Goal: Information Seeking & Learning: Learn about a topic

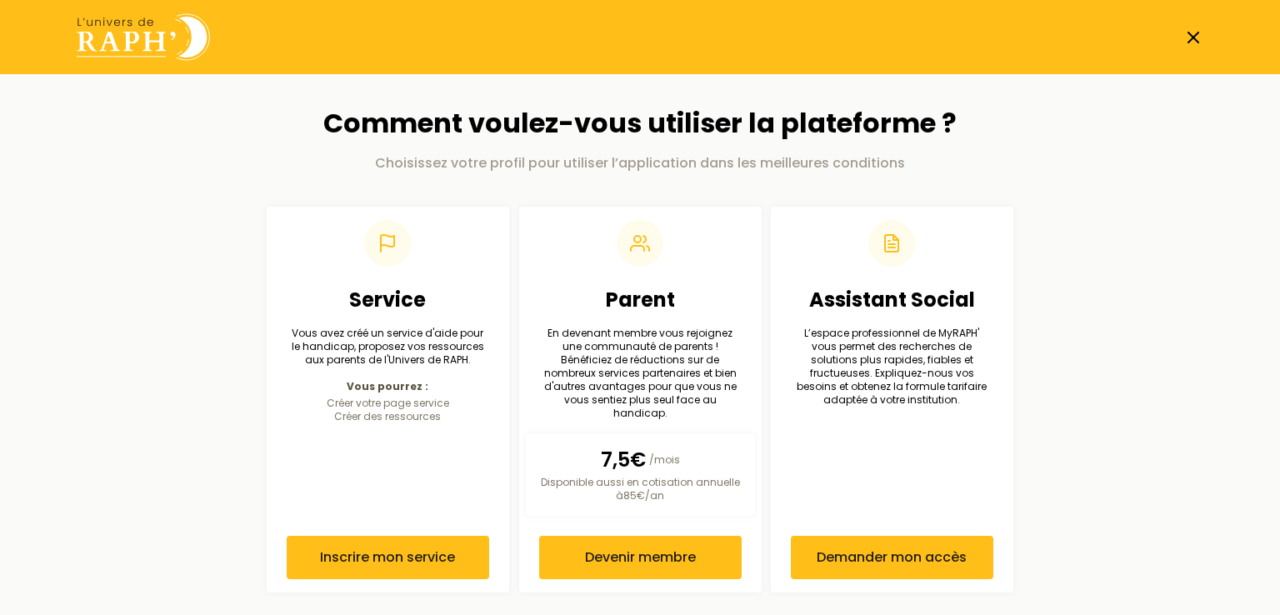
click at [1186, 34] on icon at bounding box center [1193, 37] width 20 height 20
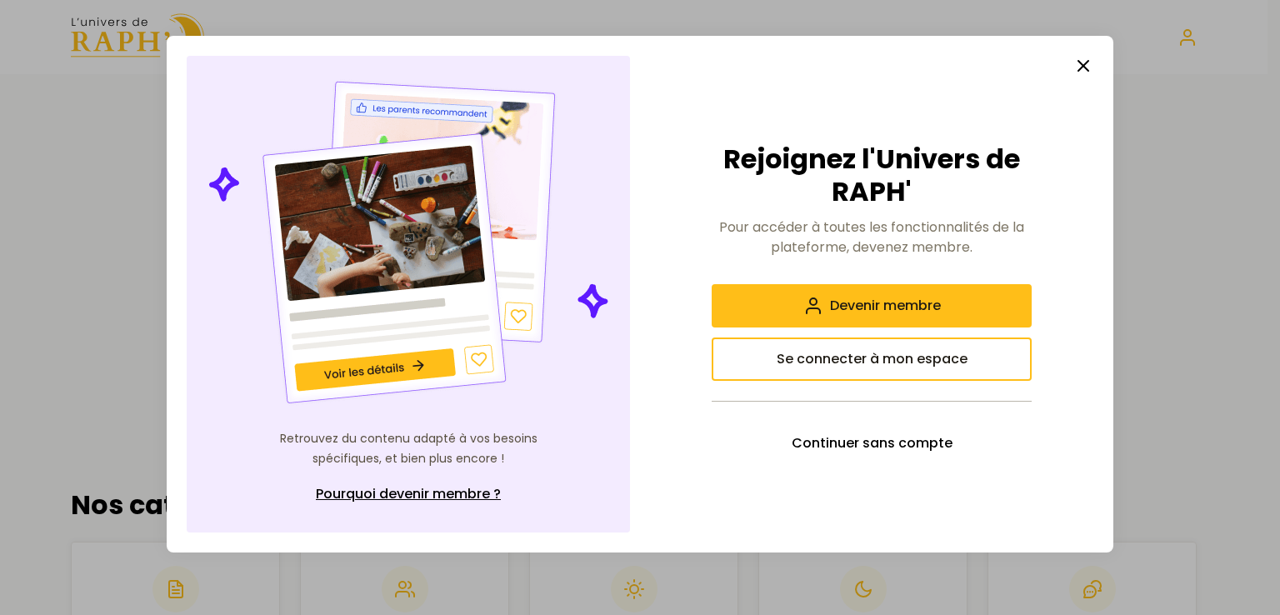
click at [1078, 61] on line "button" at bounding box center [1083, 66] width 10 height 10
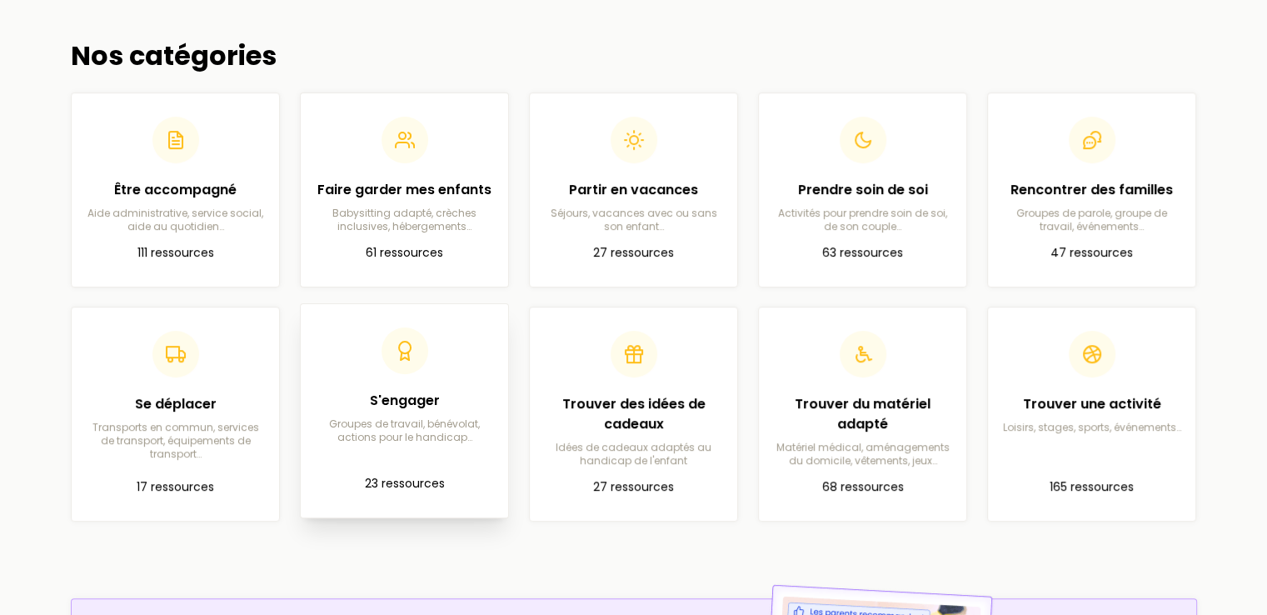
scroll to position [500, 0]
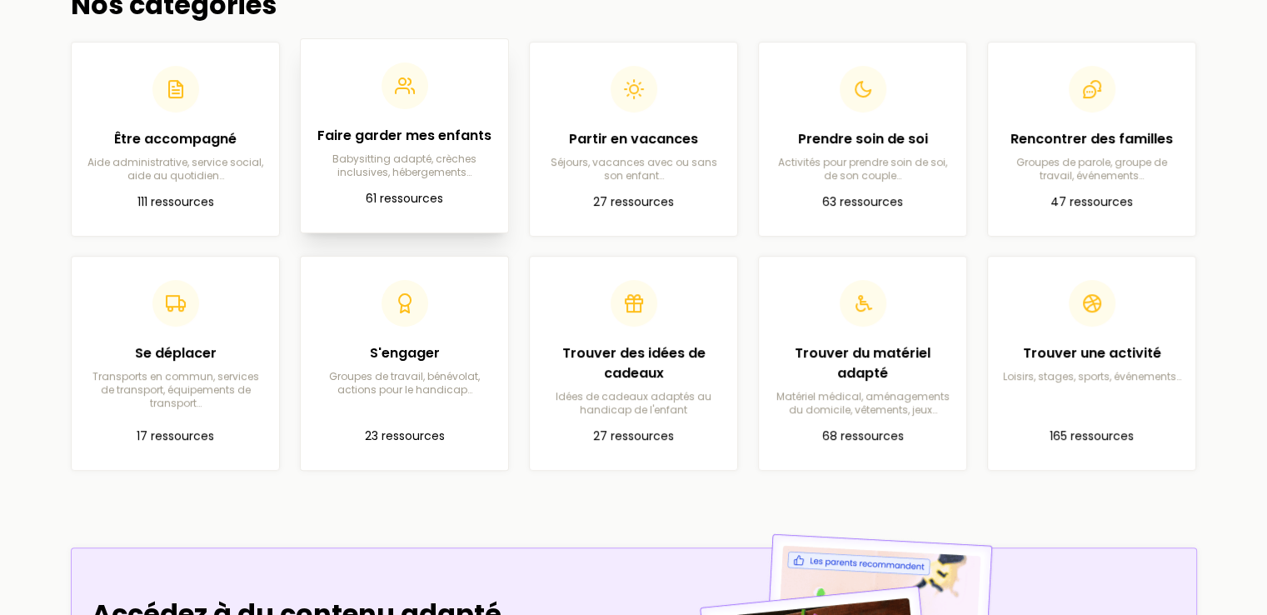
click at [389, 167] on p "Babysitting adapté, crèches inclusives, hébergements…" at bounding box center [404, 165] width 181 height 27
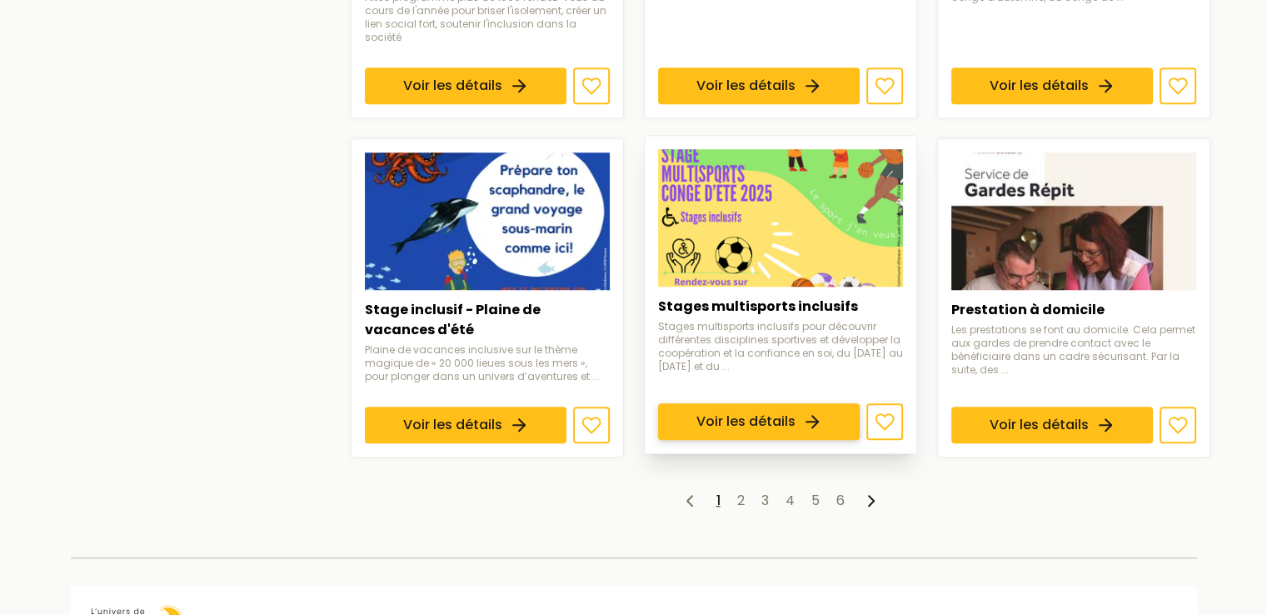
scroll to position [1456, 0]
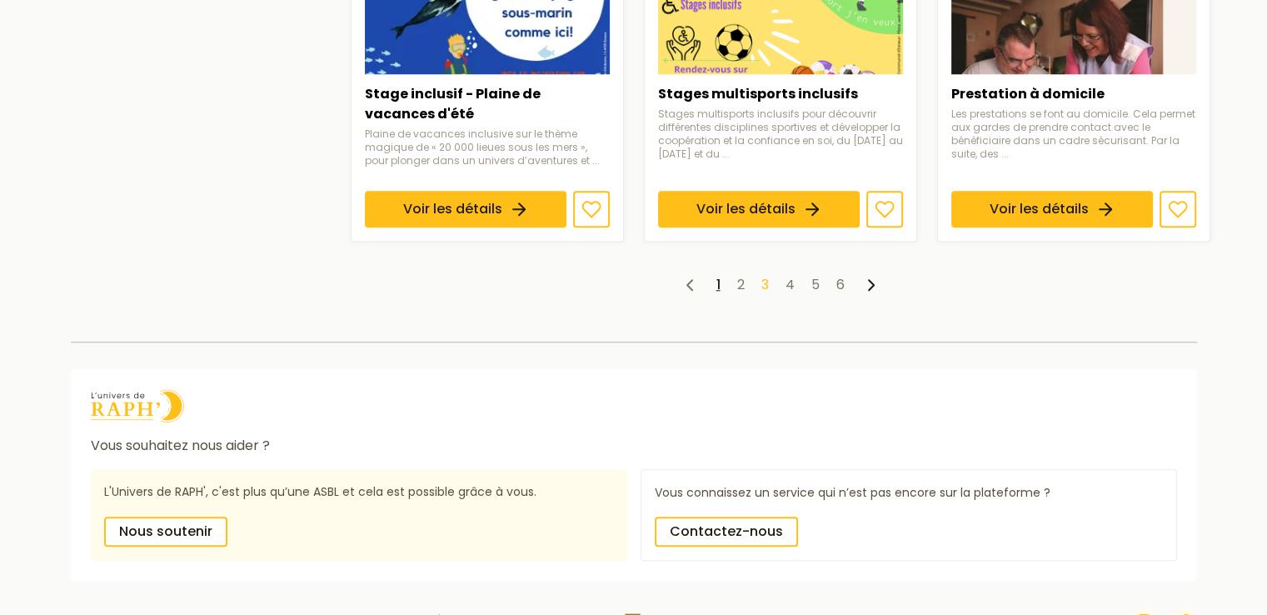
click at [766, 275] on link "3" at bounding box center [764, 284] width 7 height 19
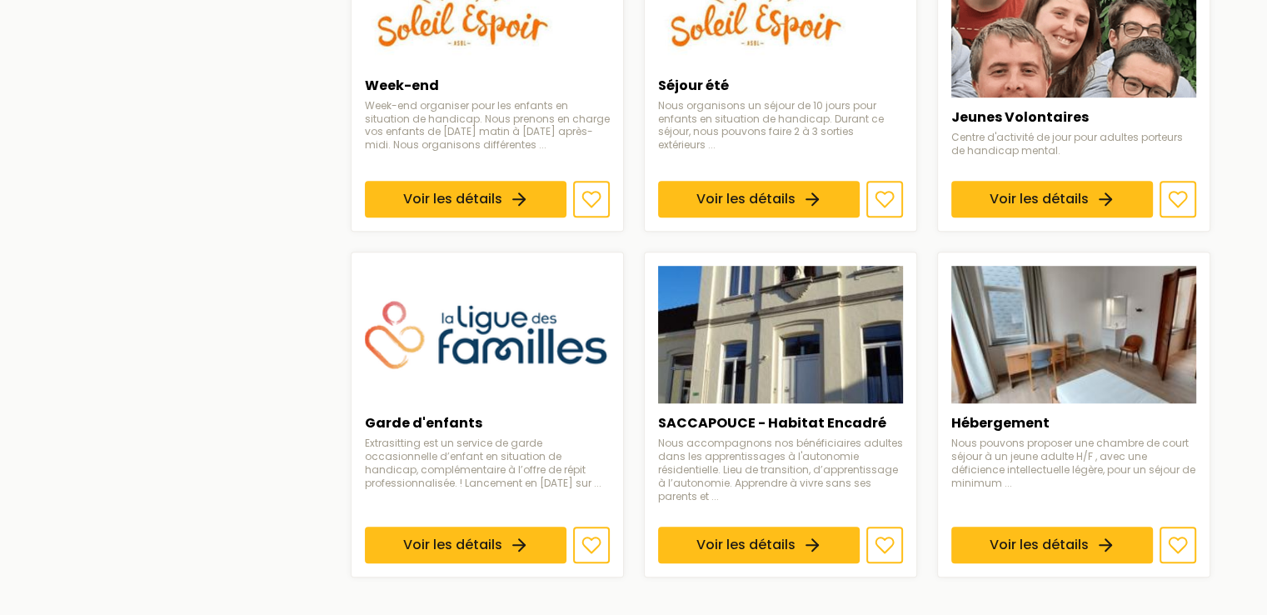
scroll to position [1083, 0]
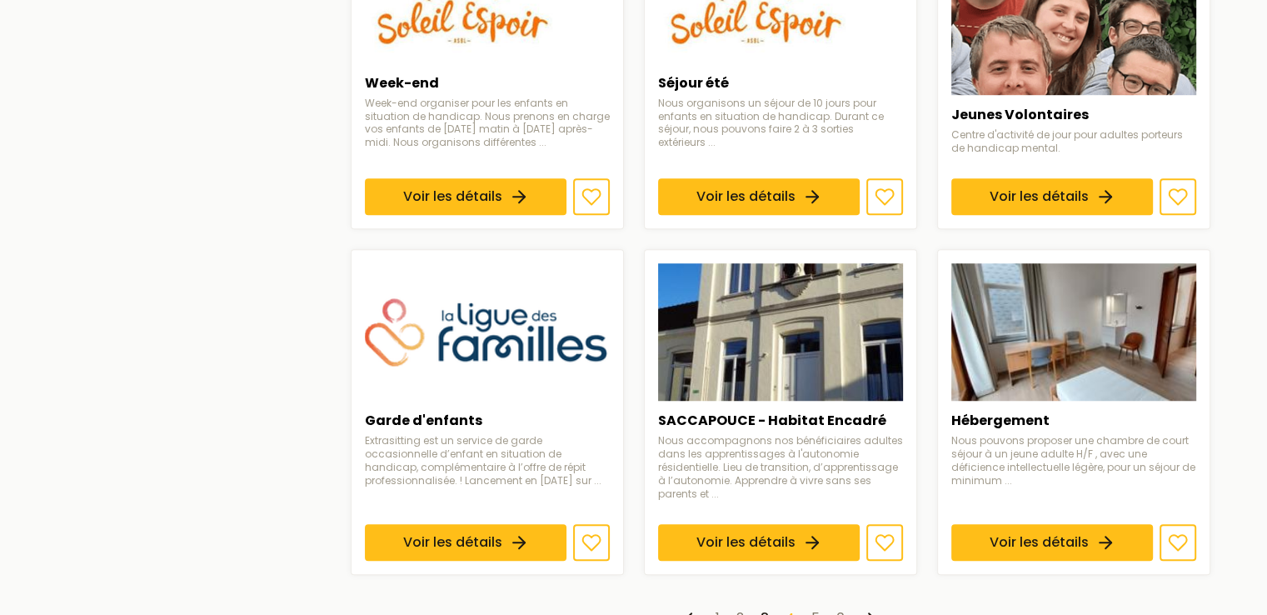
click at [788, 608] on link "4" at bounding box center [790, 617] width 9 height 19
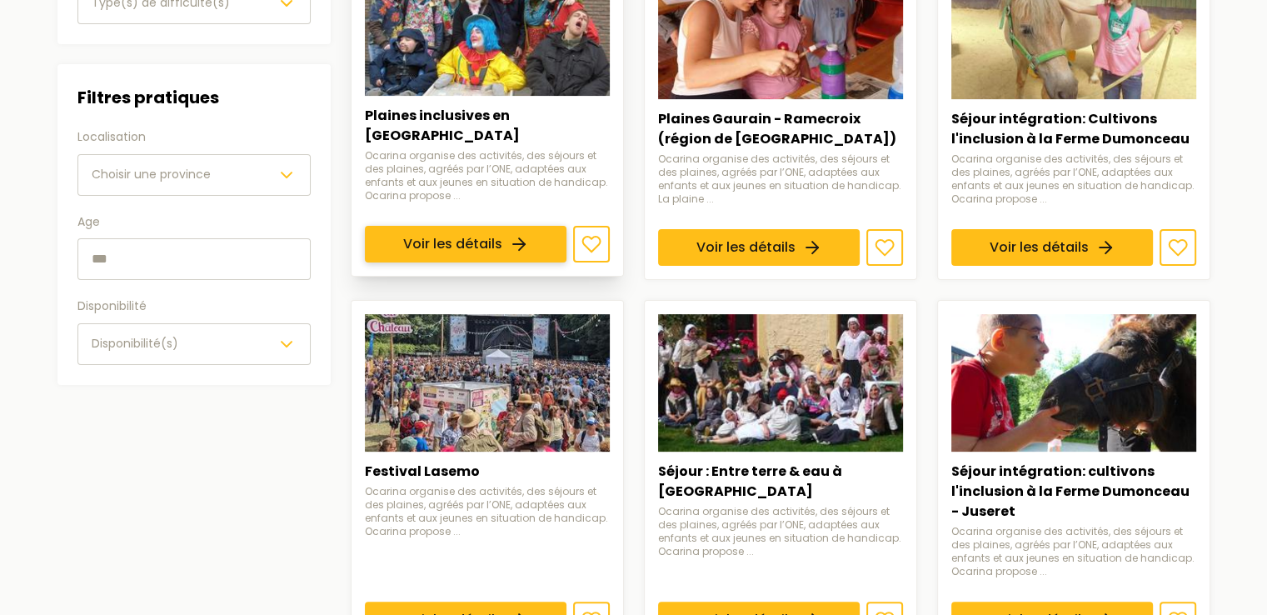
scroll to position [417, 0]
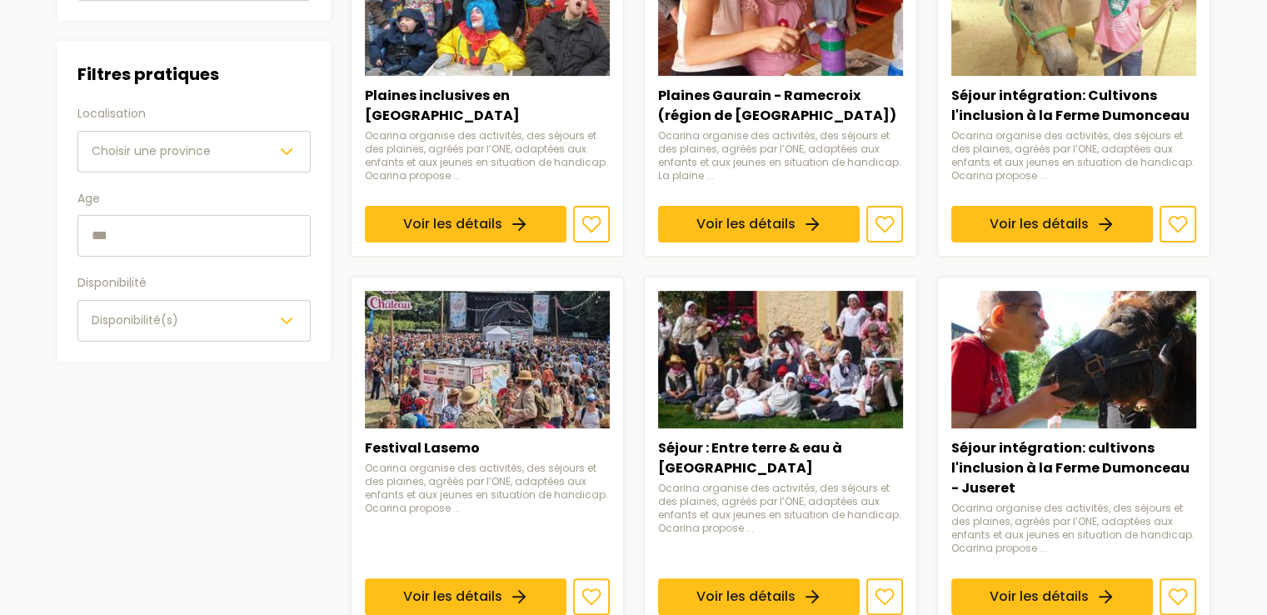
click at [220, 142] on div "Choisir une province" at bounding box center [194, 152] width 205 height 20
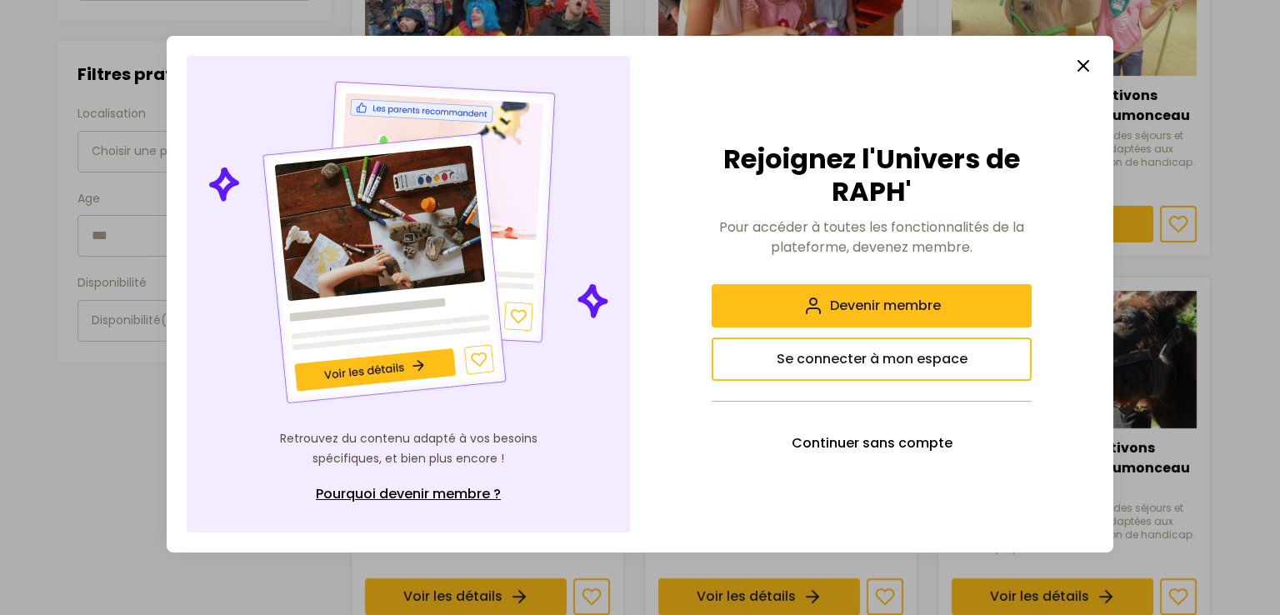
click at [1073, 65] on icon "button" at bounding box center [1083, 66] width 20 height 20
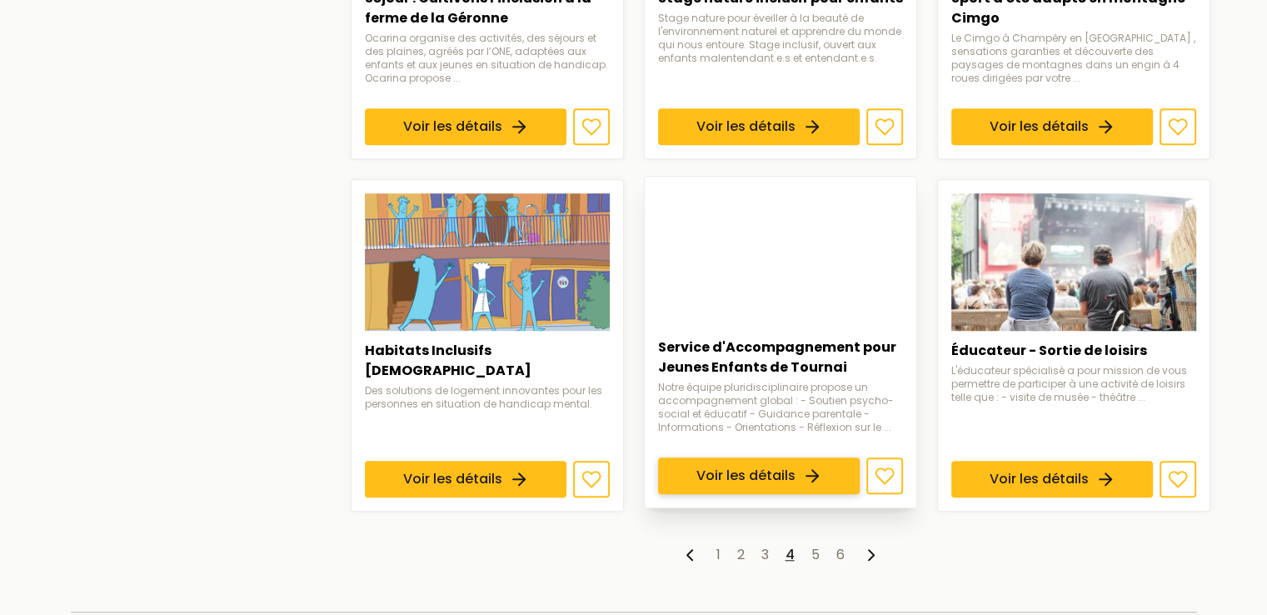
scroll to position [1250, 0]
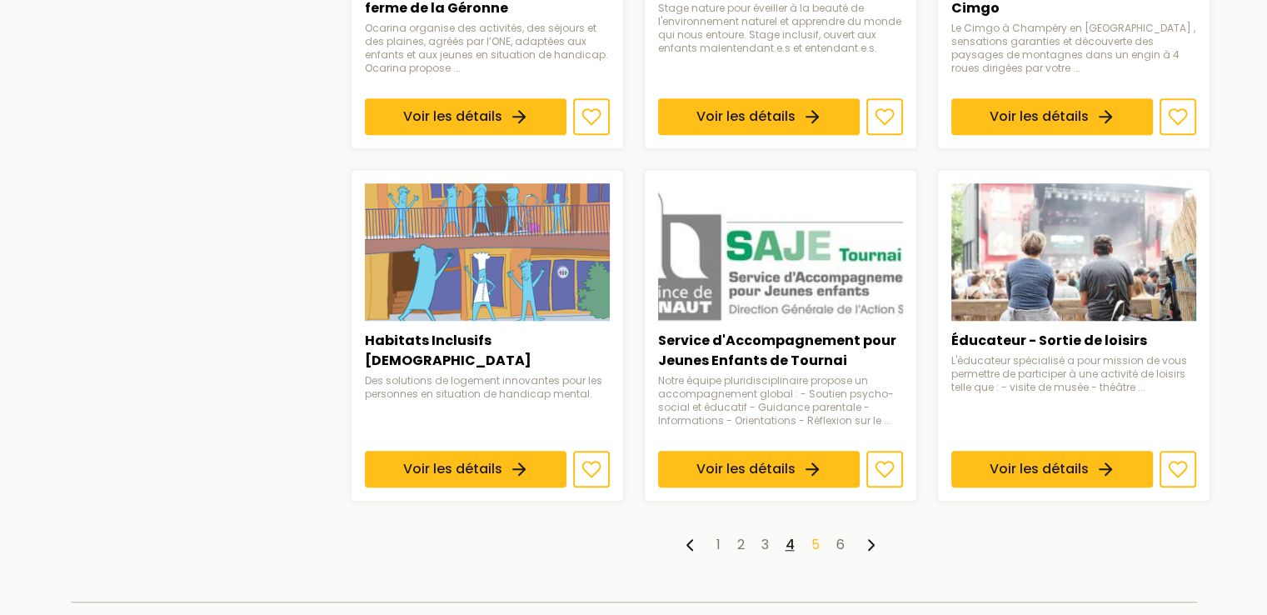
click at [813, 541] on link "5" at bounding box center [815, 544] width 8 height 19
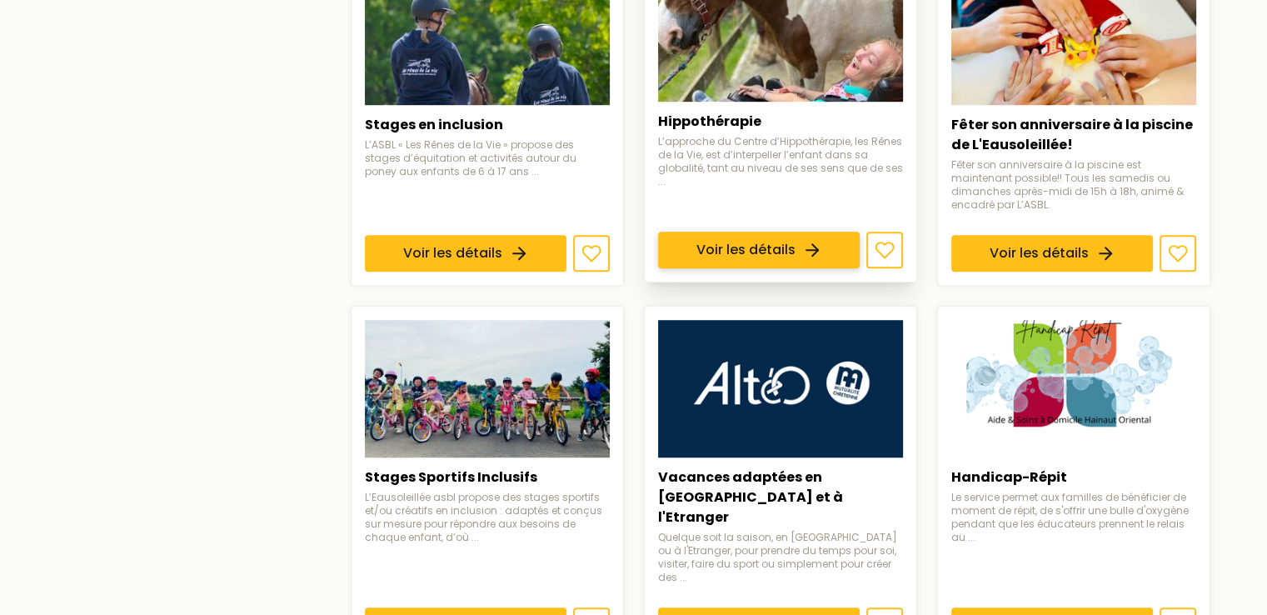
scroll to position [1250, 0]
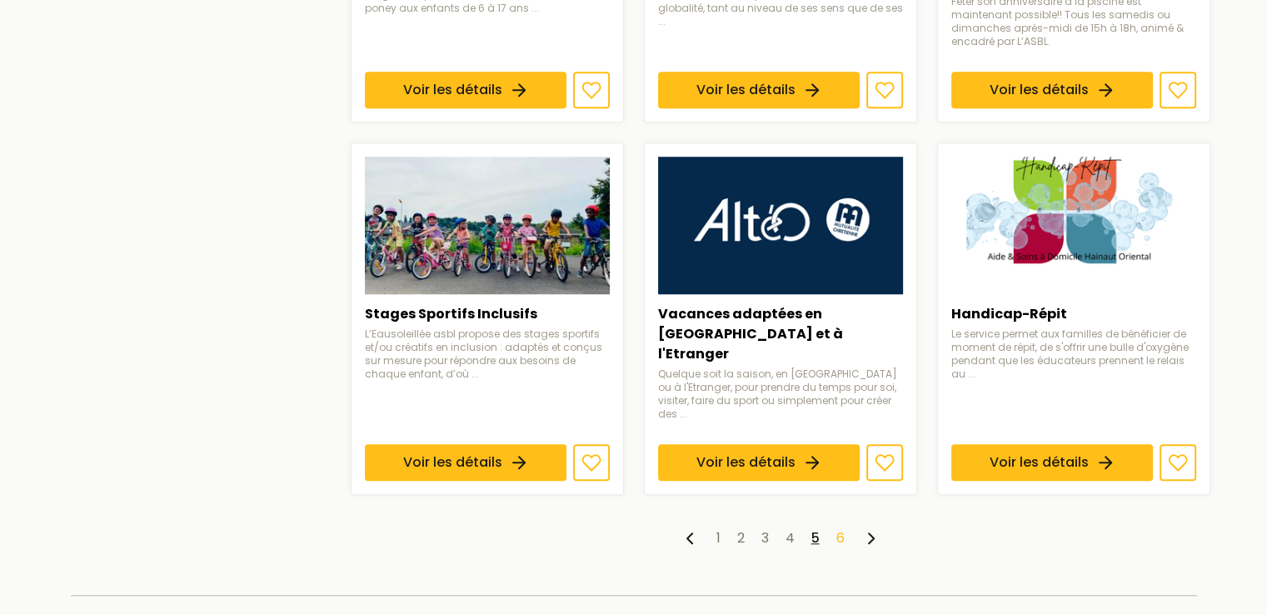
click at [842, 528] on link "6" at bounding box center [840, 537] width 8 height 19
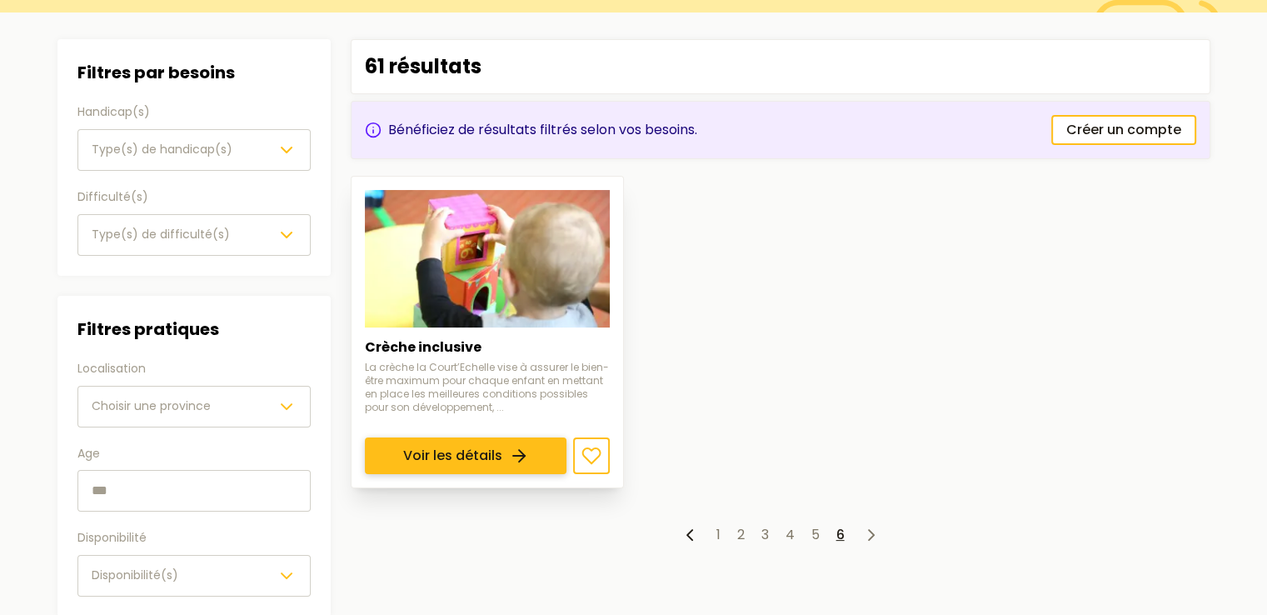
scroll to position [167, 0]
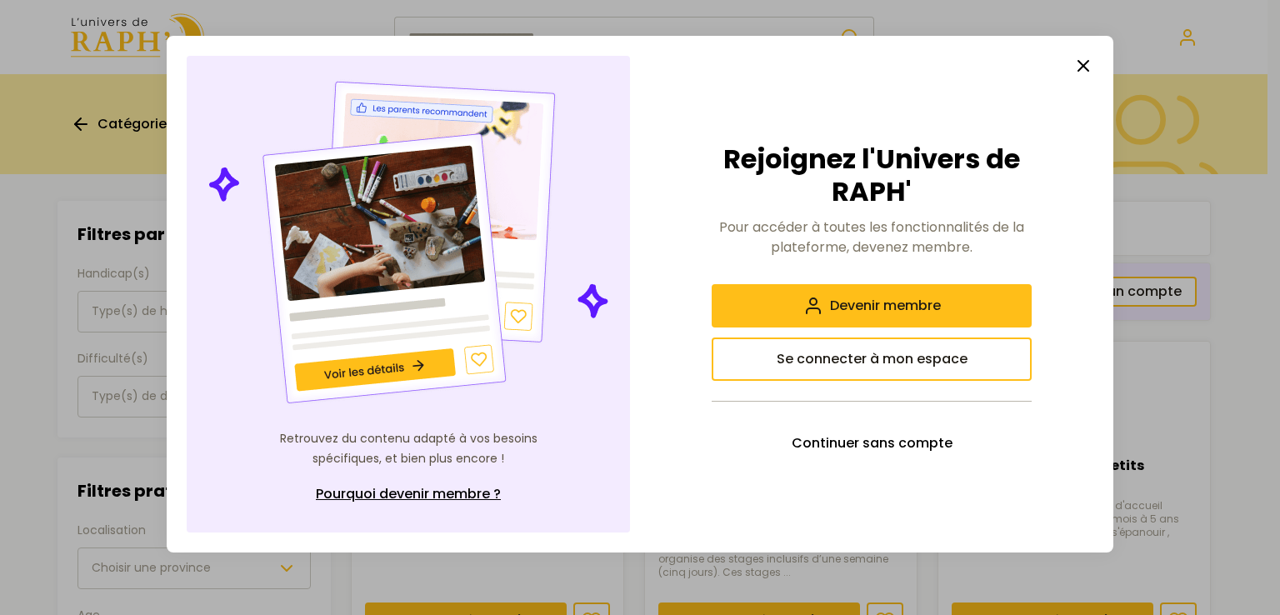
click at [1081, 63] on icon "button" at bounding box center [1083, 66] width 20 height 20
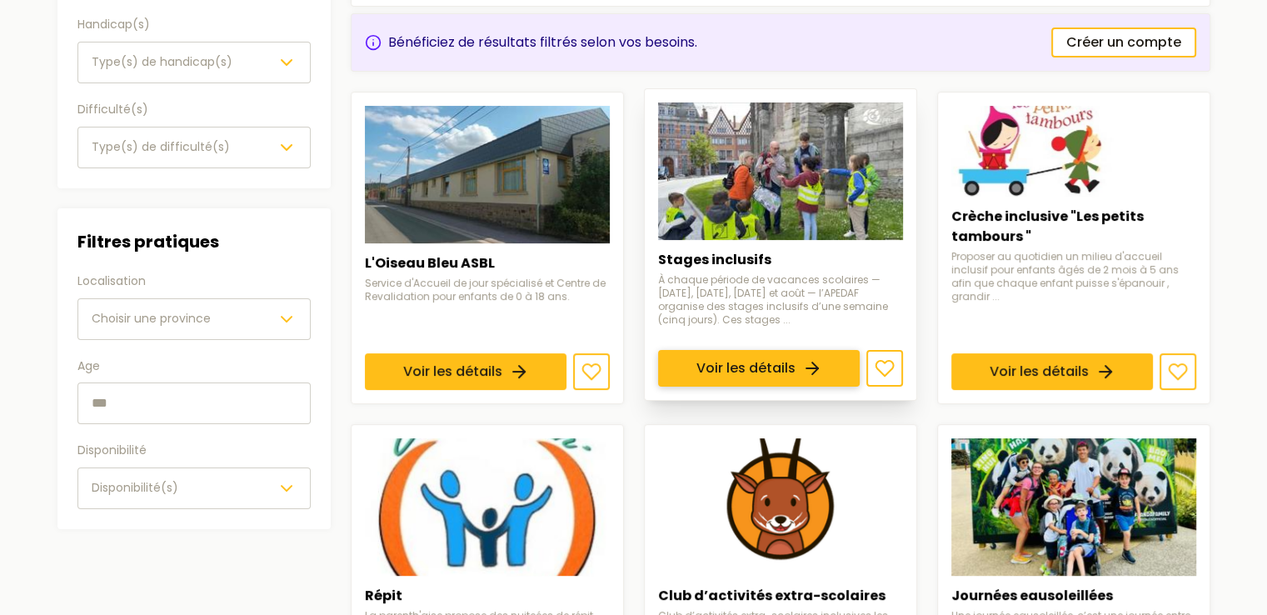
scroll to position [250, 0]
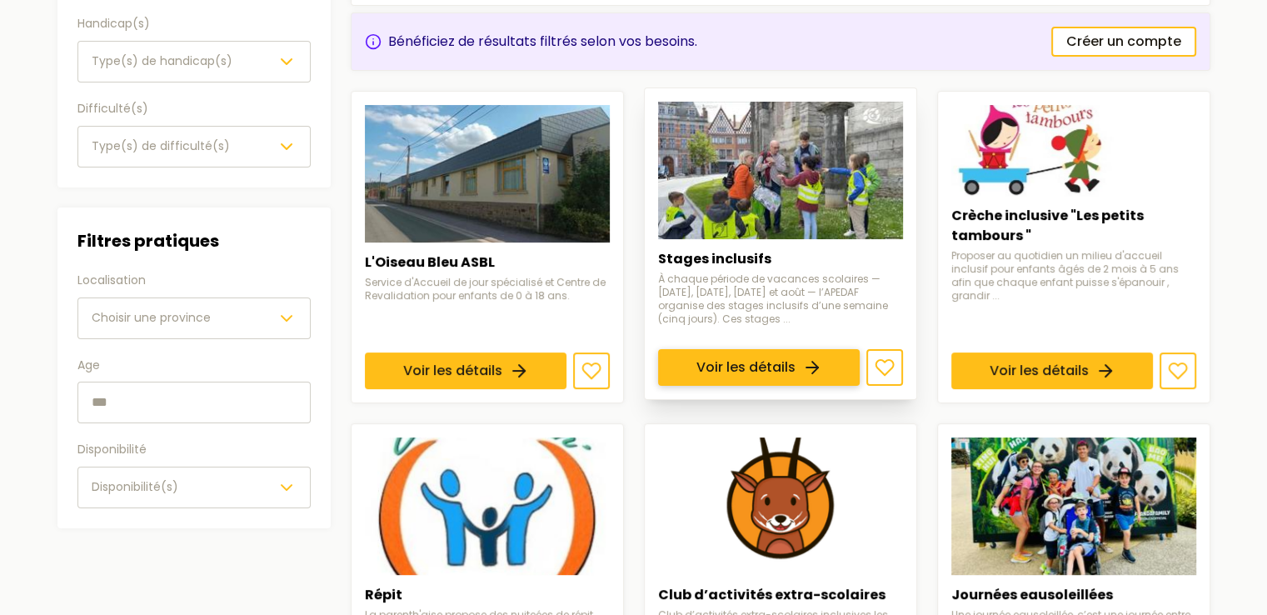
drag, startPoint x: 810, startPoint y: 371, endPoint x: 811, endPoint y: 360, distance: 10.9
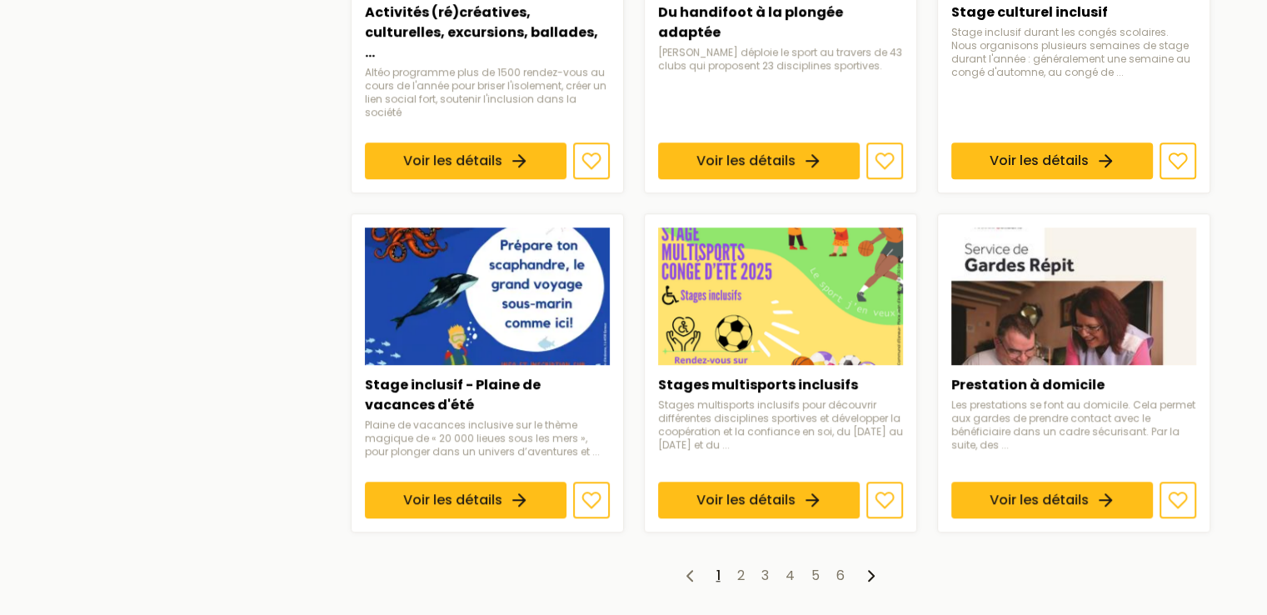
scroll to position [1166, 0]
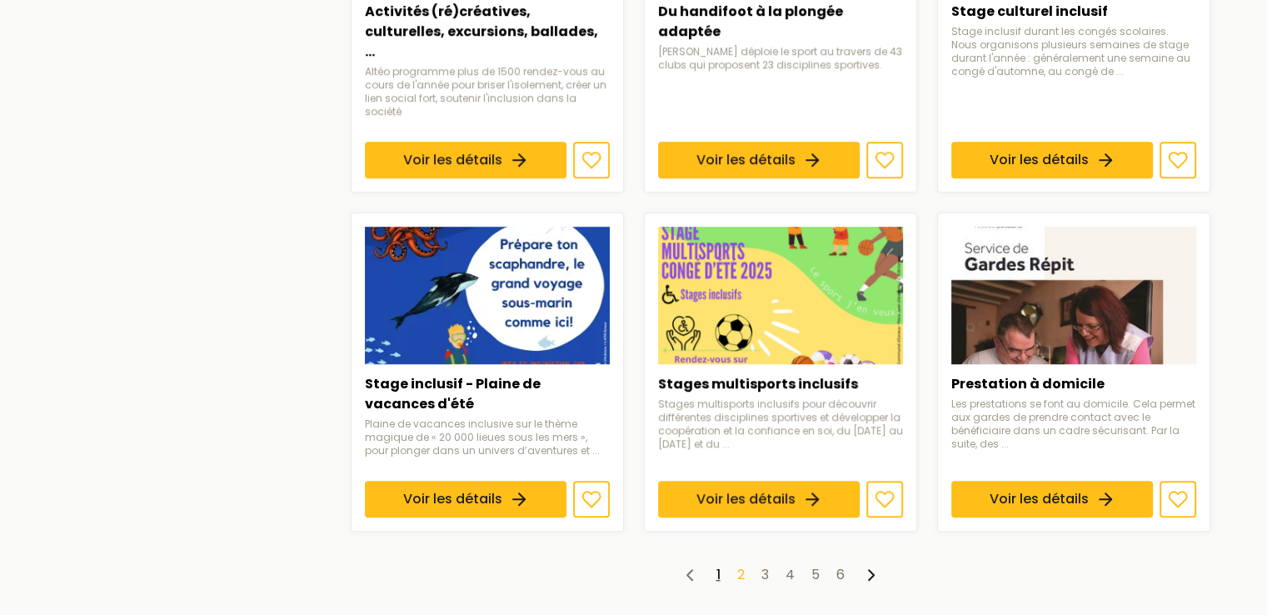
drag, startPoint x: 1063, startPoint y: 369, endPoint x: 740, endPoint y: 537, distance: 364.4
click at [740, 565] on link "2" at bounding box center [740, 574] width 7 height 19
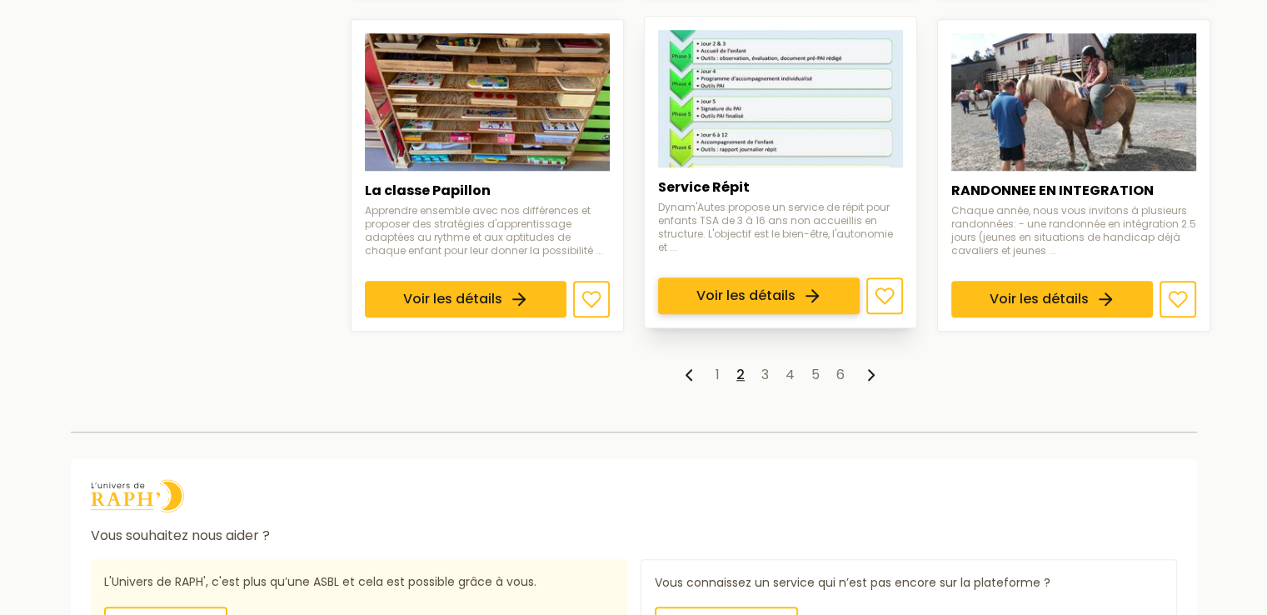
scroll to position [1416, 0]
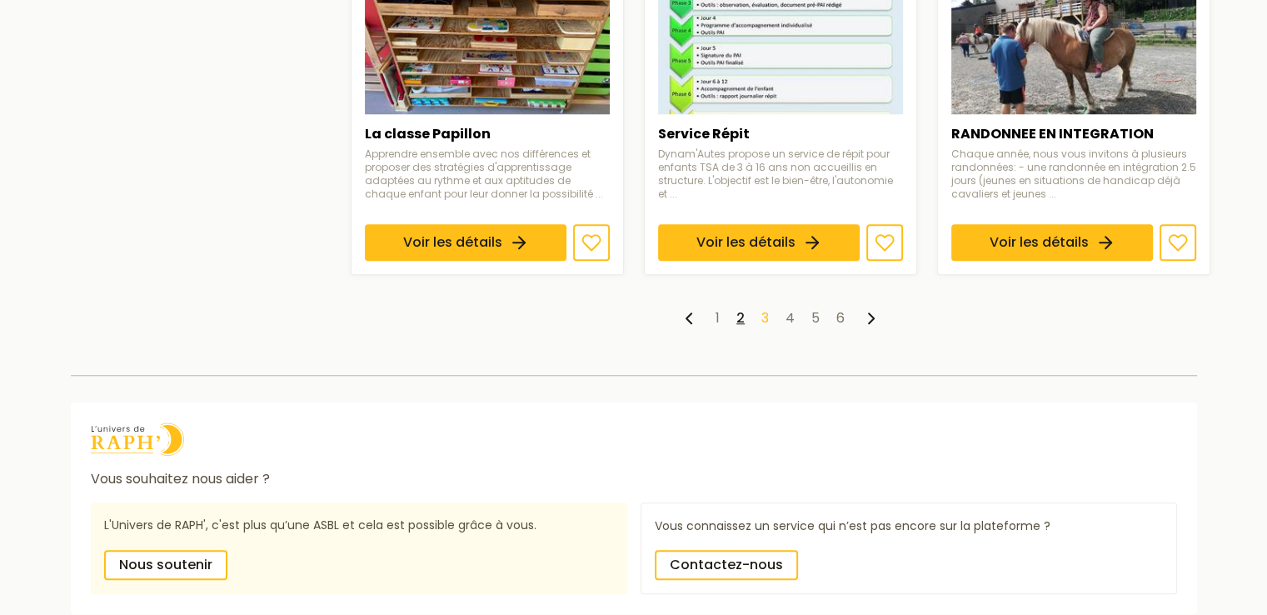
click at [764, 314] on link "3" at bounding box center [764, 317] width 7 height 19
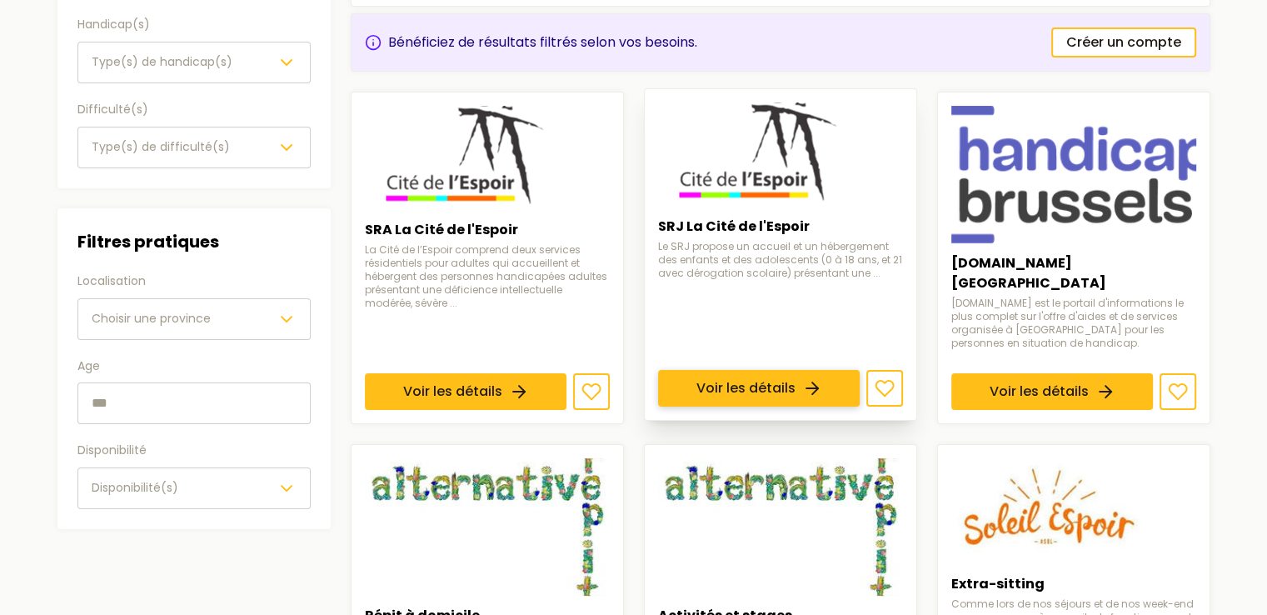
scroll to position [250, 0]
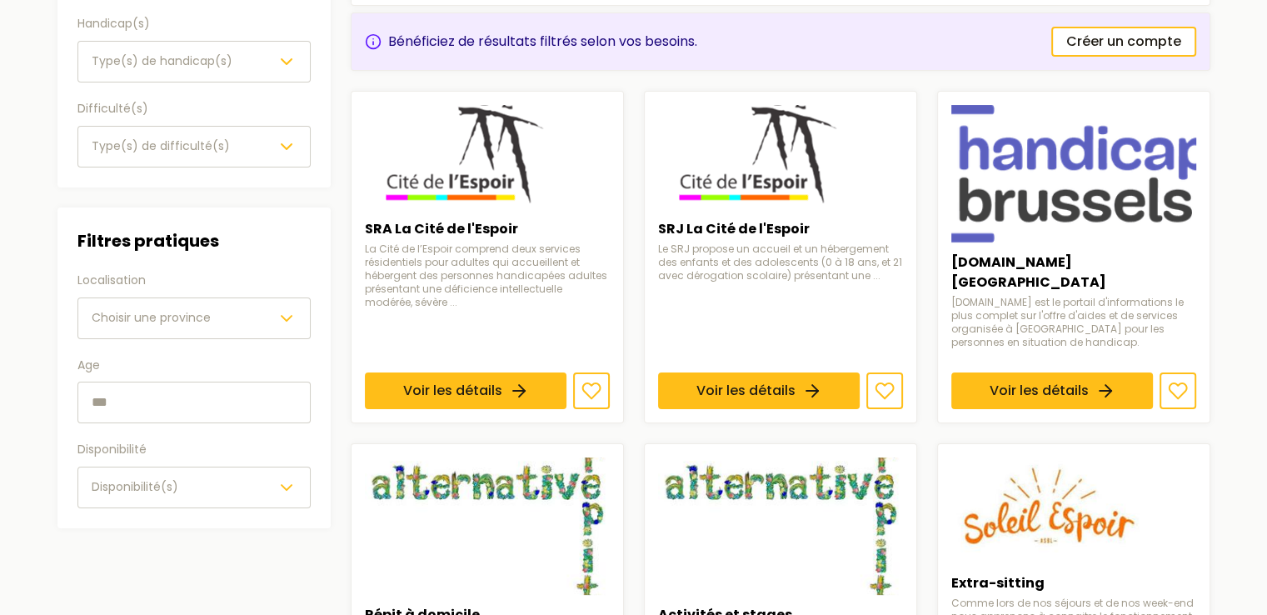
click at [279, 67] on icon "button" at bounding box center [287, 62] width 20 height 20
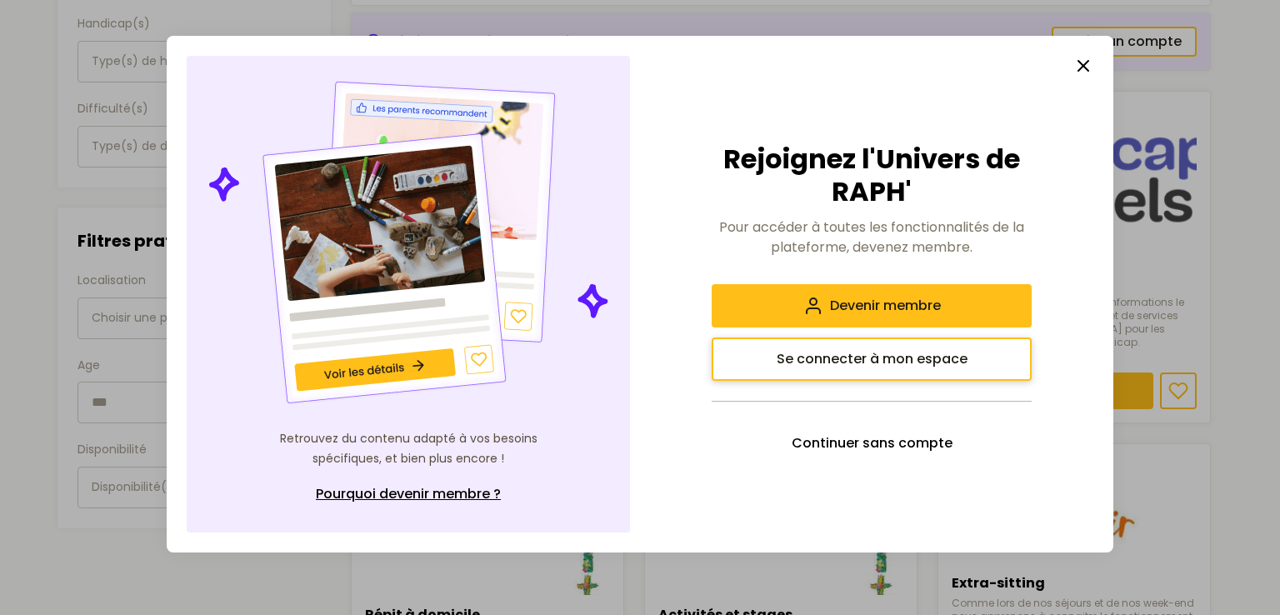
click at [915, 362] on span "Se connecter à mon espace" at bounding box center [871, 359] width 191 height 20
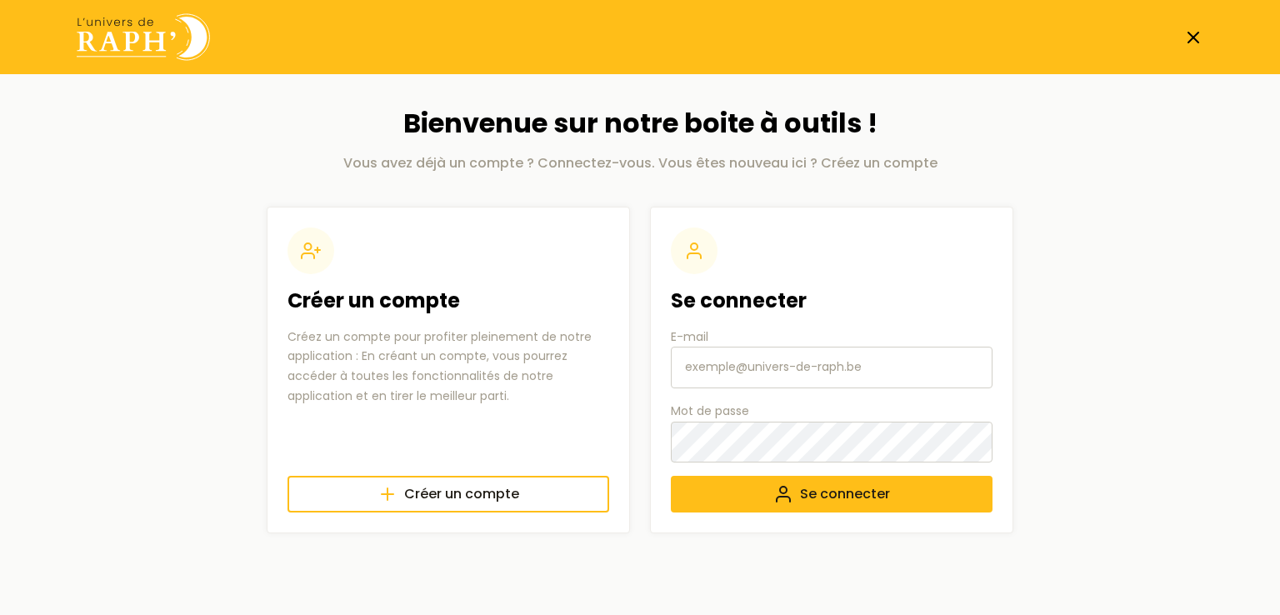
click at [749, 364] on input "E-mail" at bounding box center [832, 368] width 322 height 42
click at [500, 491] on span "Créer un compte" at bounding box center [461, 494] width 115 height 20
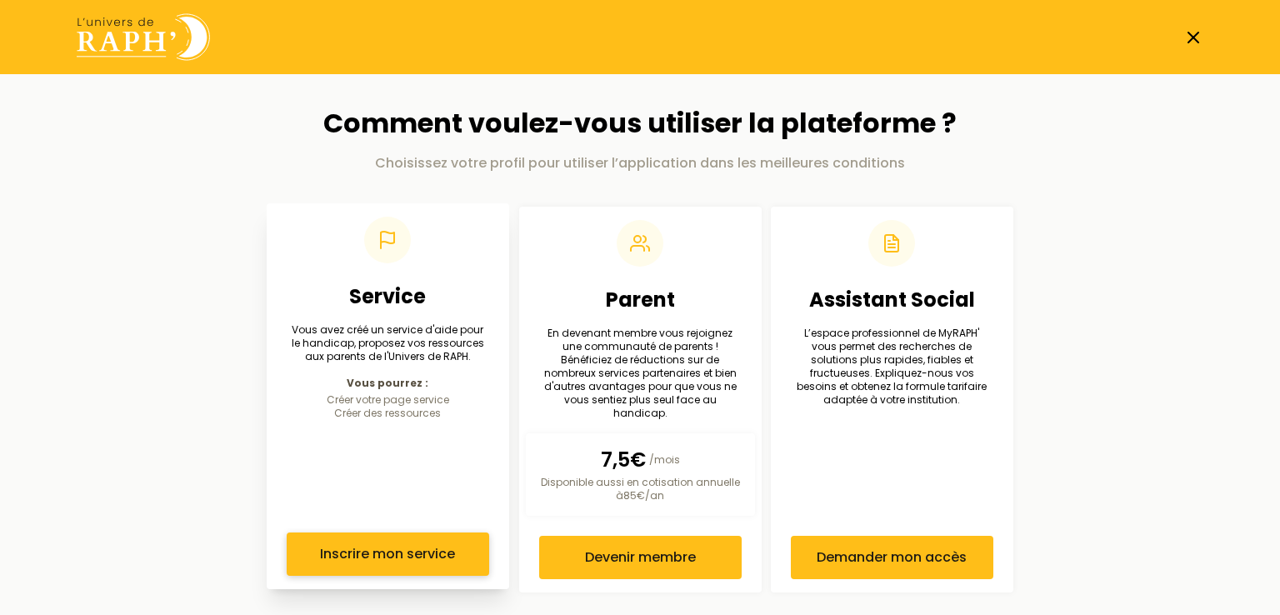
click at [423, 544] on span "Inscrire mon service" at bounding box center [387, 554] width 135 height 20
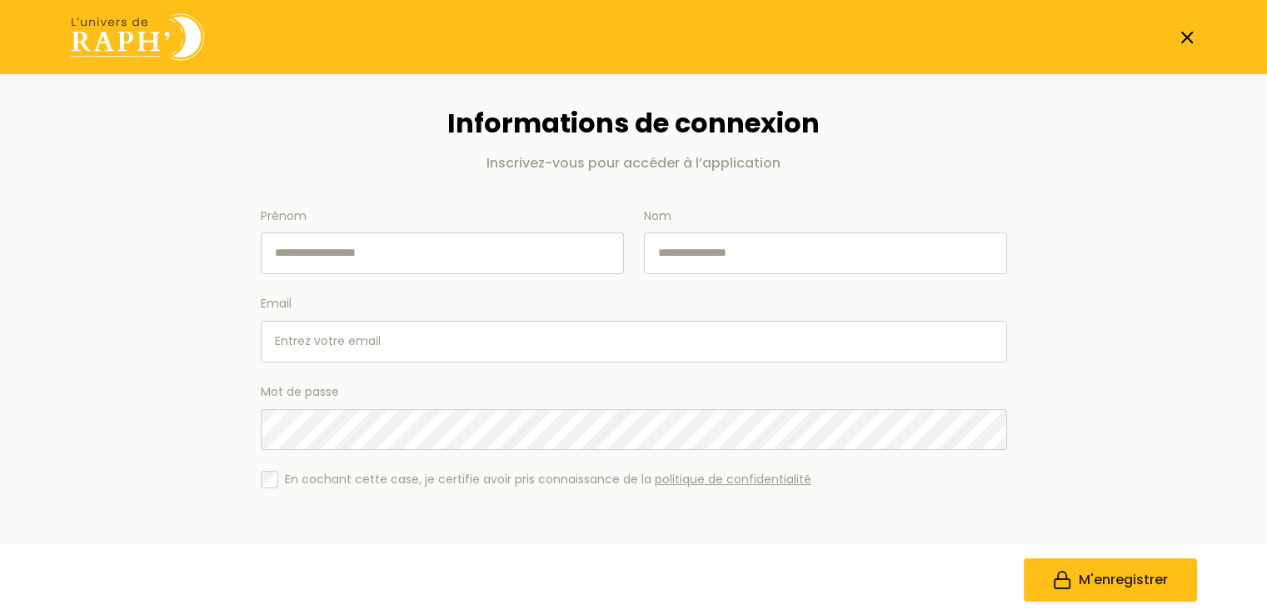
click at [467, 251] on input "Prénom" at bounding box center [442, 253] width 363 height 42
click at [1175, 37] on nav at bounding box center [634, 36] width 1180 height 47
click at [1183, 36] on icon at bounding box center [1187, 37] width 20 height 20
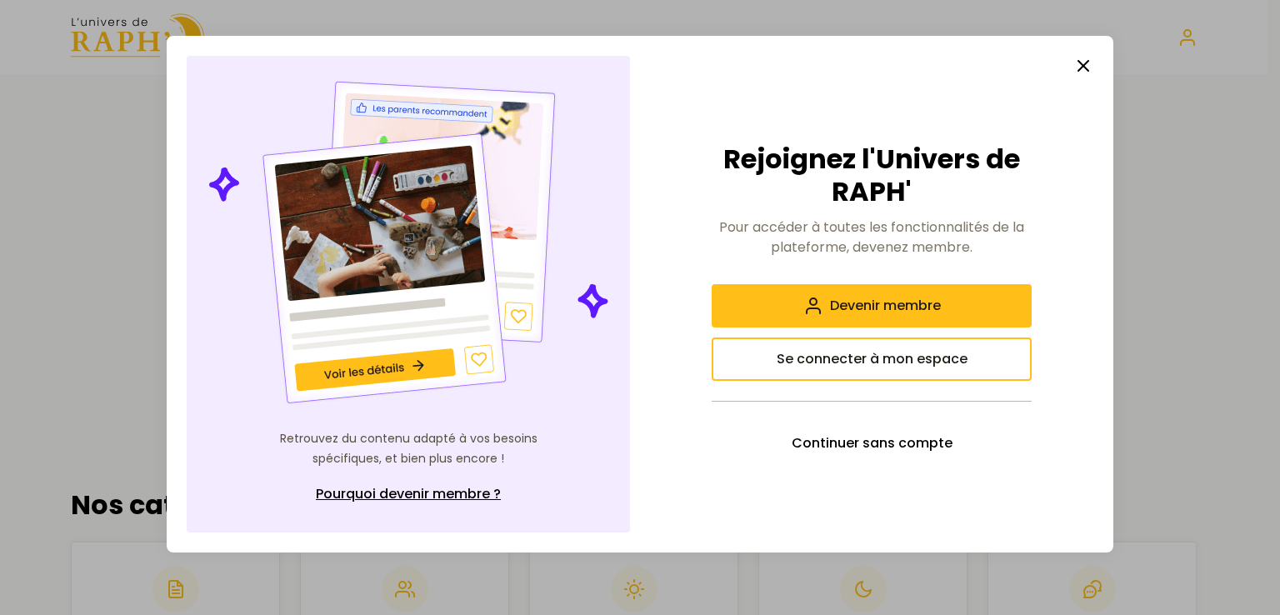
click at [1071, 60] on button "button" at bounding box center [1082, 65] width 33 height 33
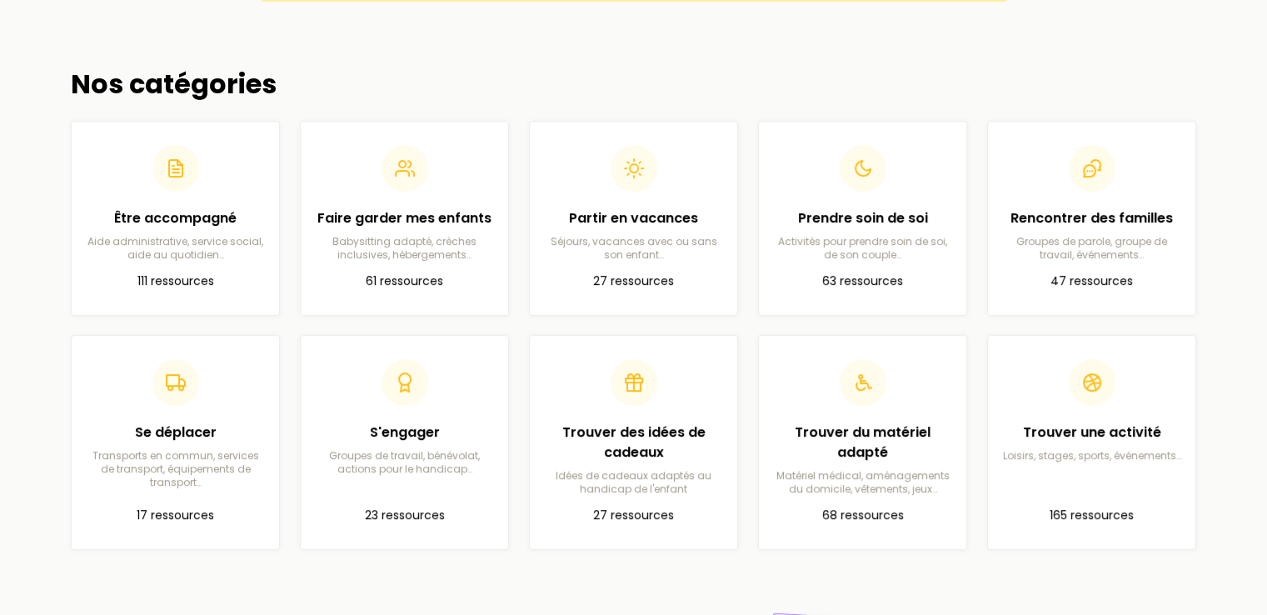
scroll to position [250, 0]
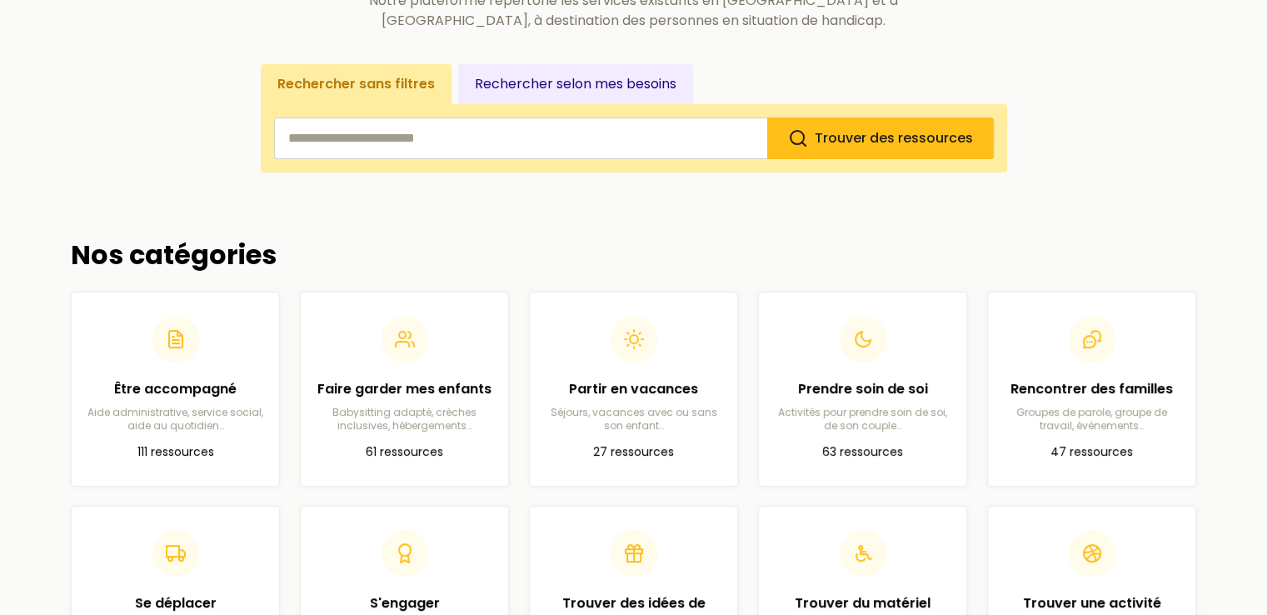
click at [516, 92] on button "Rechercher selon mes besoins" at bounding box center [575, 84] width 235 height 40
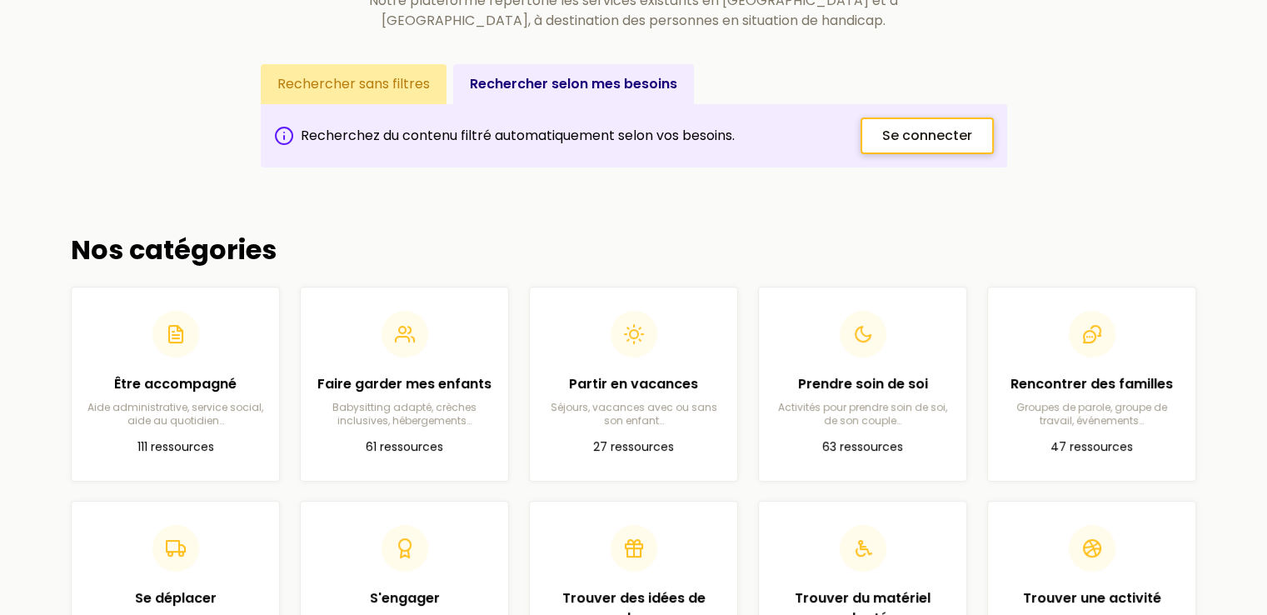
click at [926, 148] on link "Se connecter" at bounding box center [927, 135] width 133 height 37
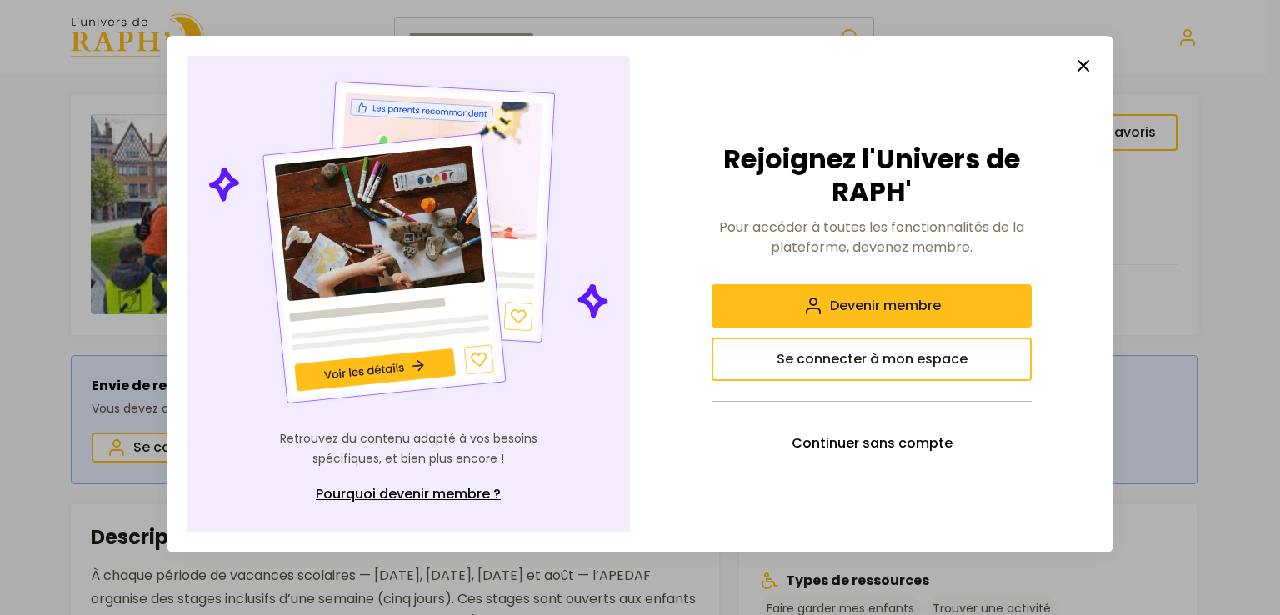
click at [1083, 65] on line "button" at bounding box center [1083, 66] width 10 height 10
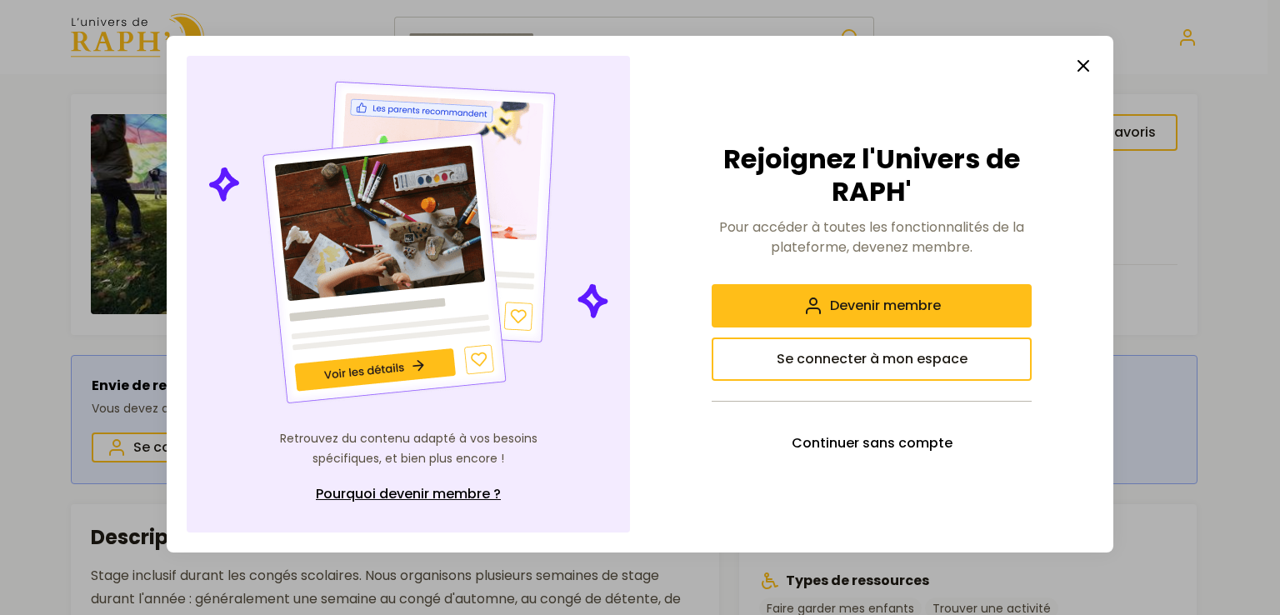
click at [1067, 64] on button "button" at bounding box center [1082, 65] width 33 height 33
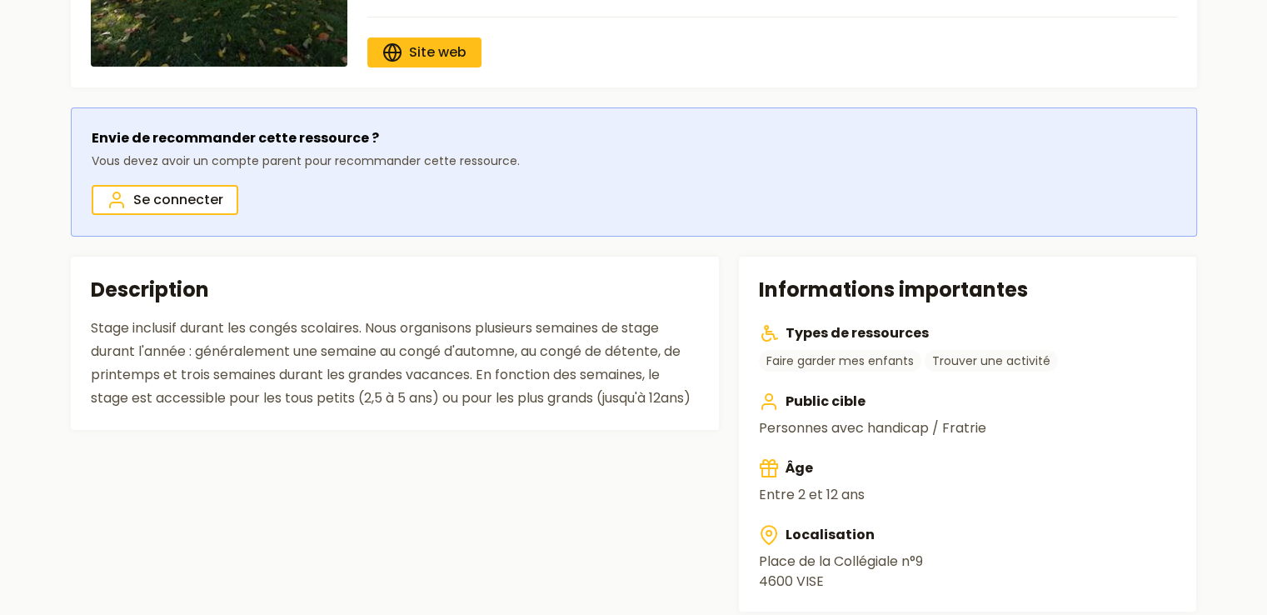
scroll to position [333, 0]
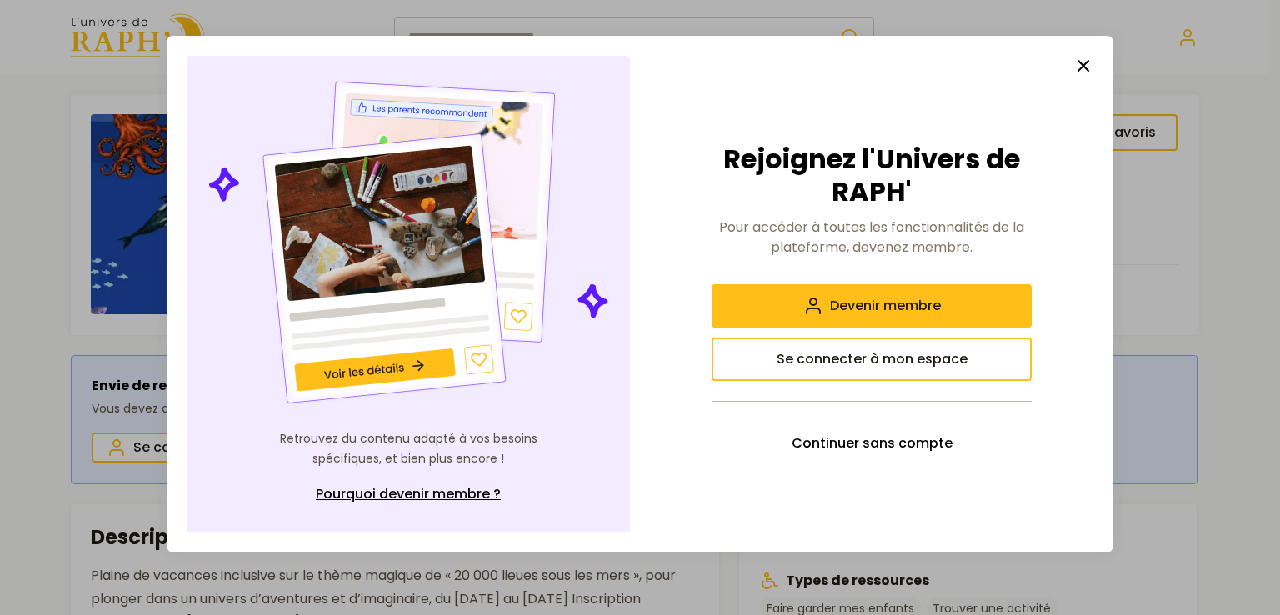
click at [1083, 66] on line "button" at bounding box center [1083, 66] width 10 height 10
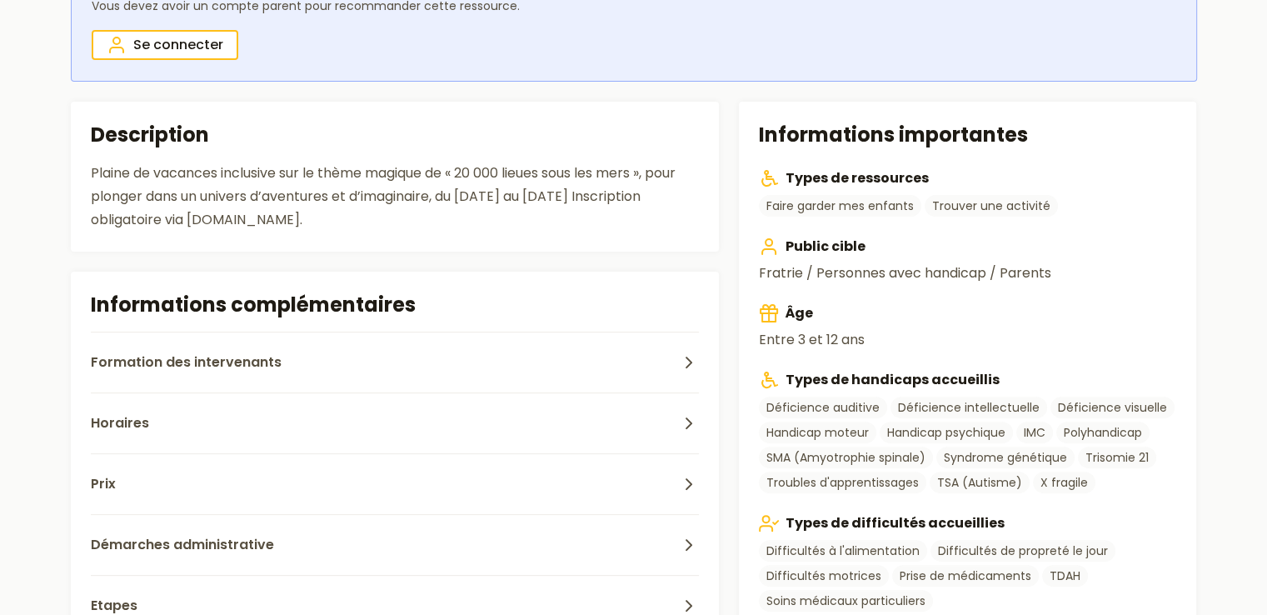
scroll to position [417, 0]
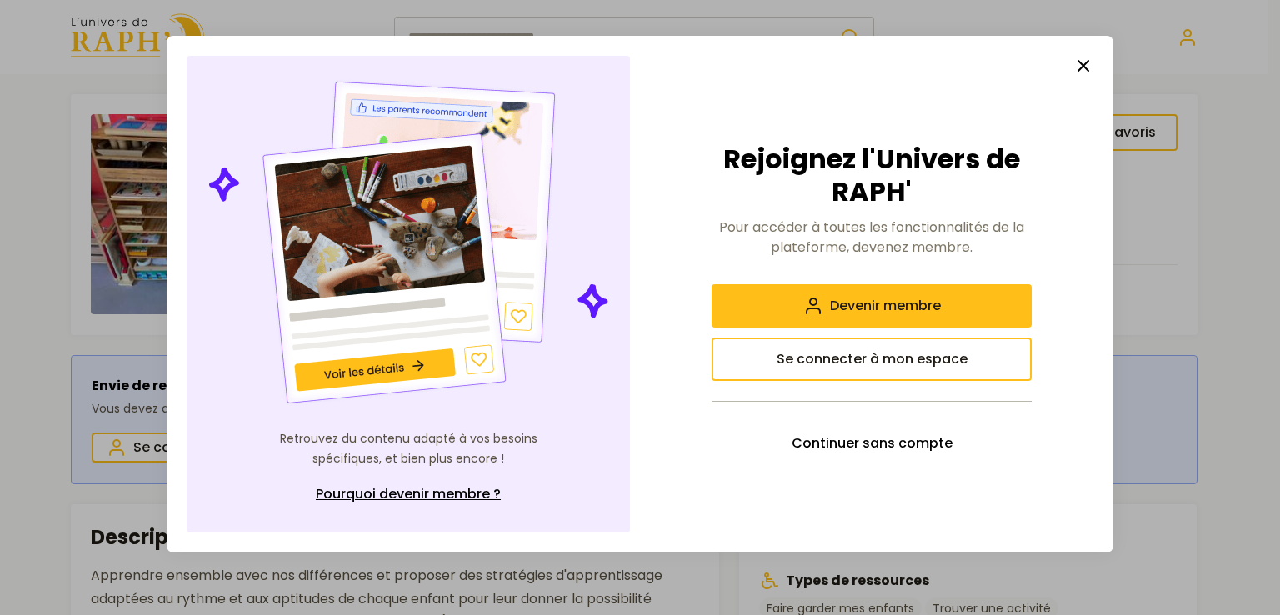
click at [1083, 67] on line "button" at bounding box center [1083, 66] width 10 height 10
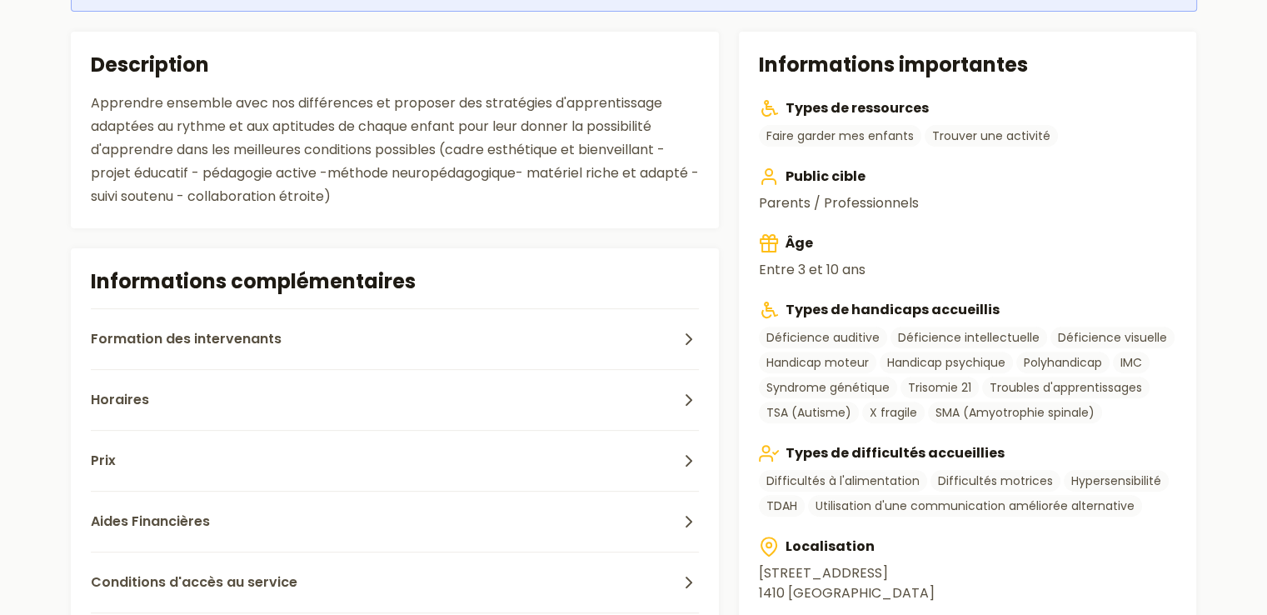
scroll to position [500, 0]
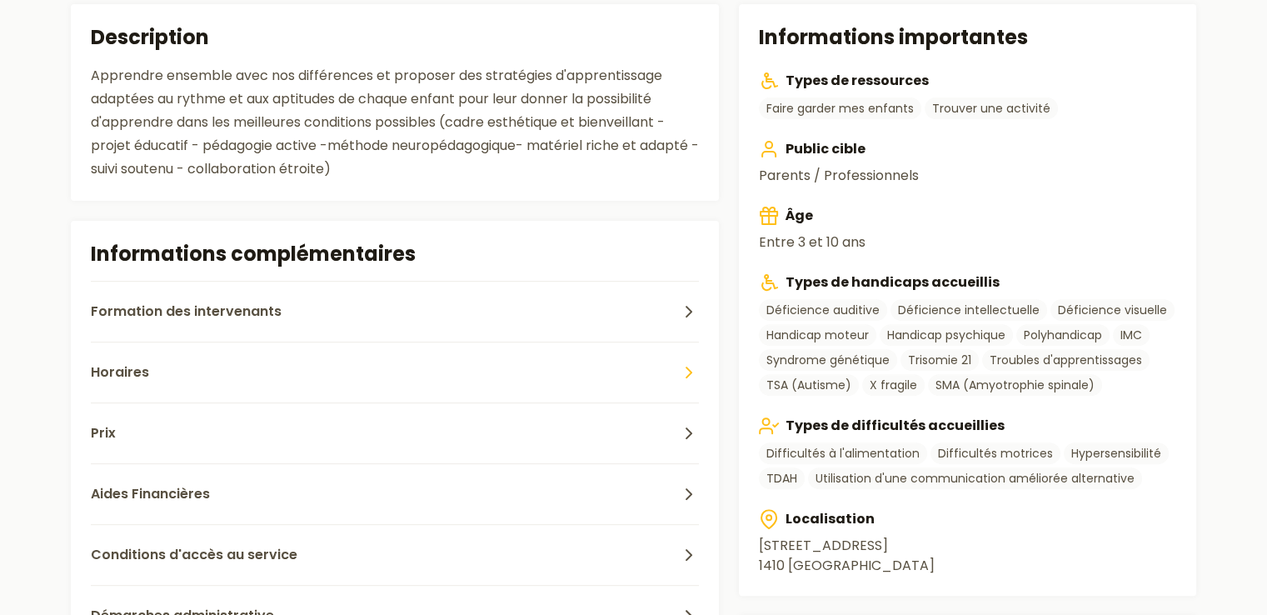
click at [510, 380] on button "Horaires" at bounding box center [395, 372] width 609 height 61
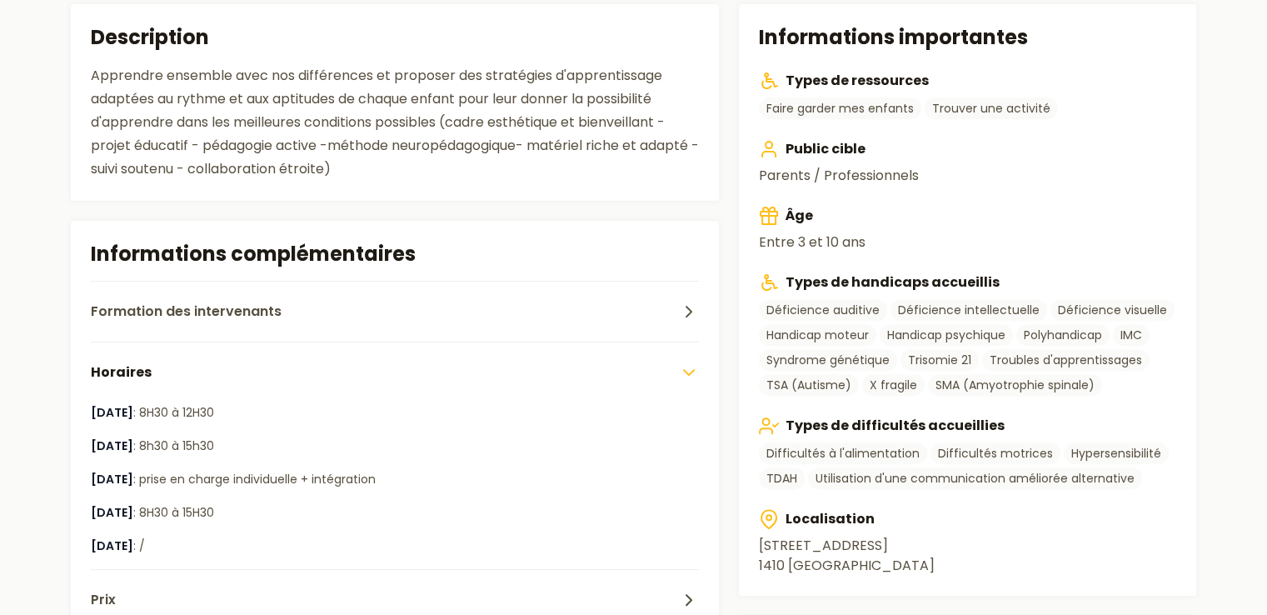
scroll to position [667, 0]
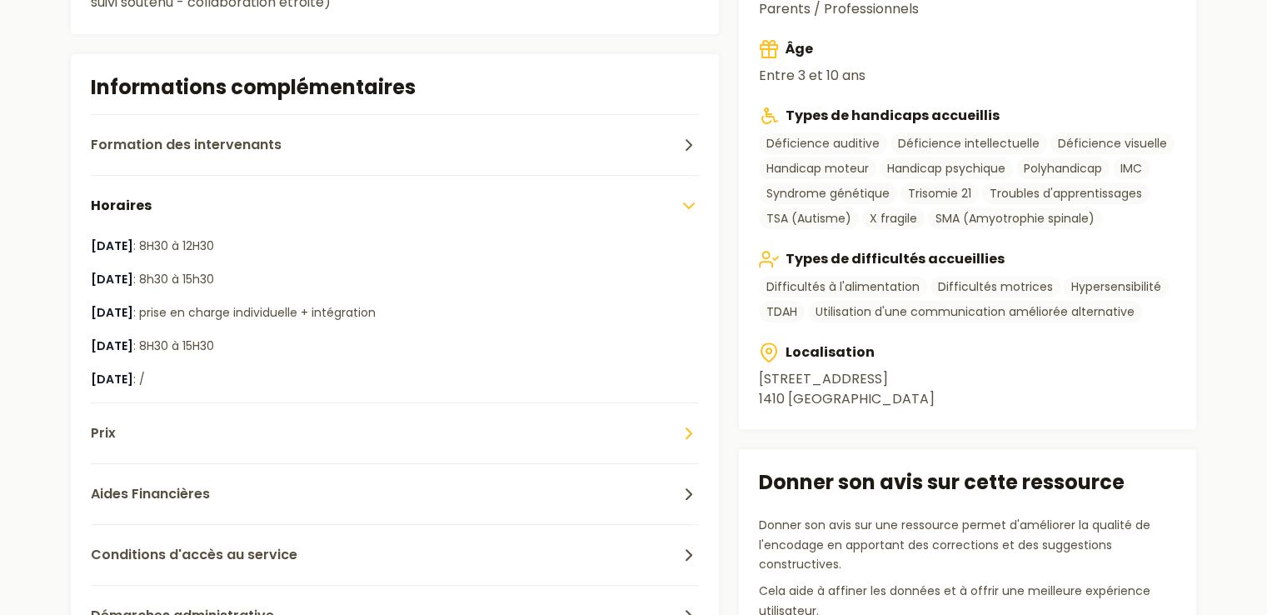
click at [480, 414] on button "Prix" at bounding box center [395, 432] width 609 height 61
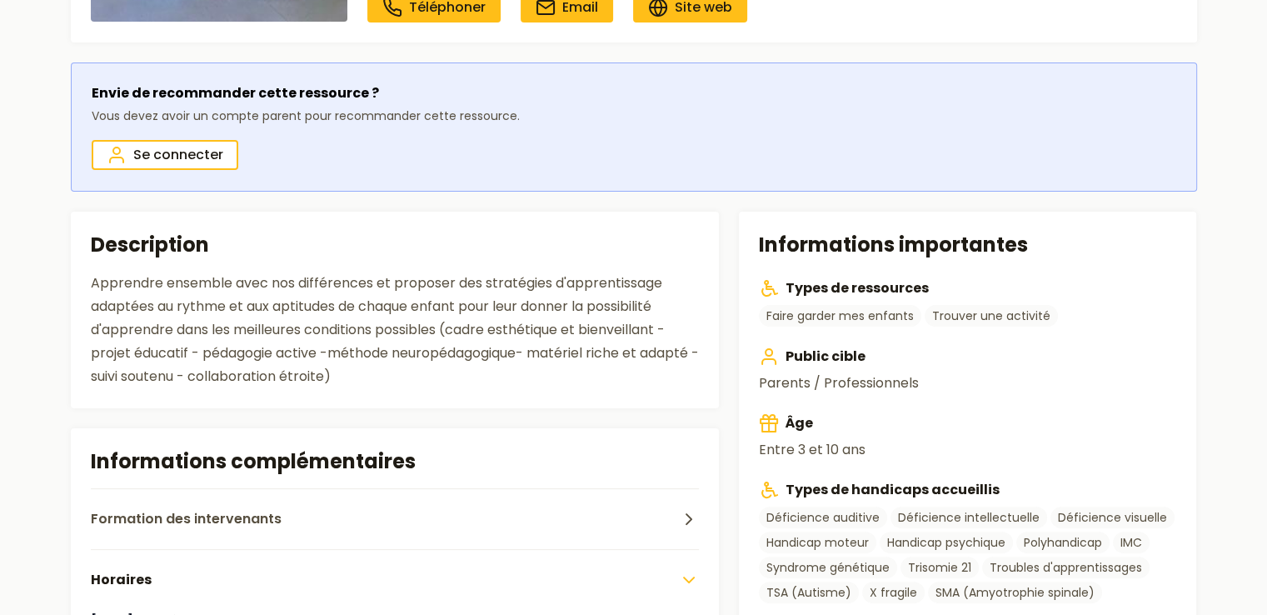
scroll to position [500, 0]
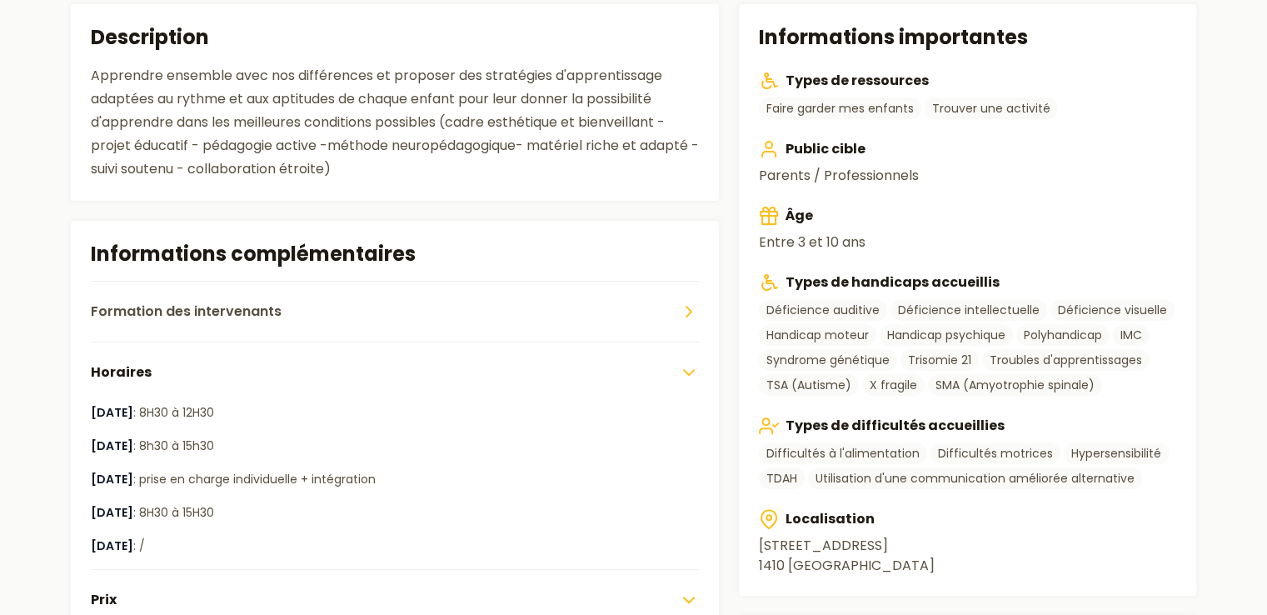
click at [443, 311] on button "Formation des intervenants" at bounding box center [395, 311] width 609 height 61
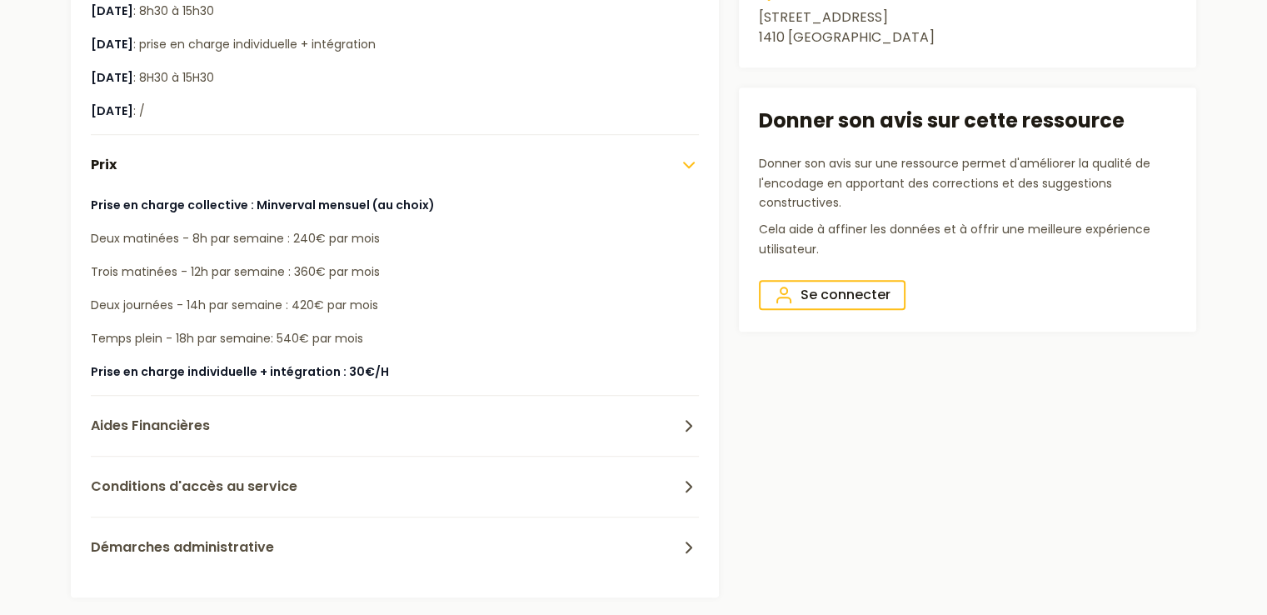
scroll to position [1166, 0]
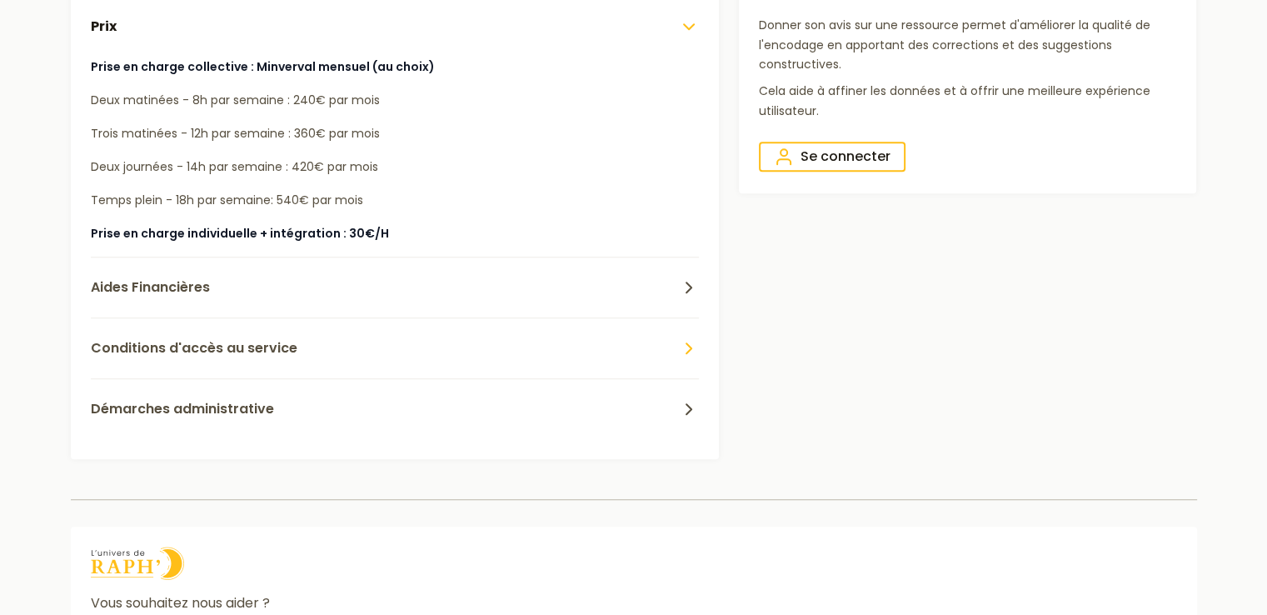
click at [307, 349] on button "Conditions d'accès au service" at bounding box center [395, 347] width 609 height 61
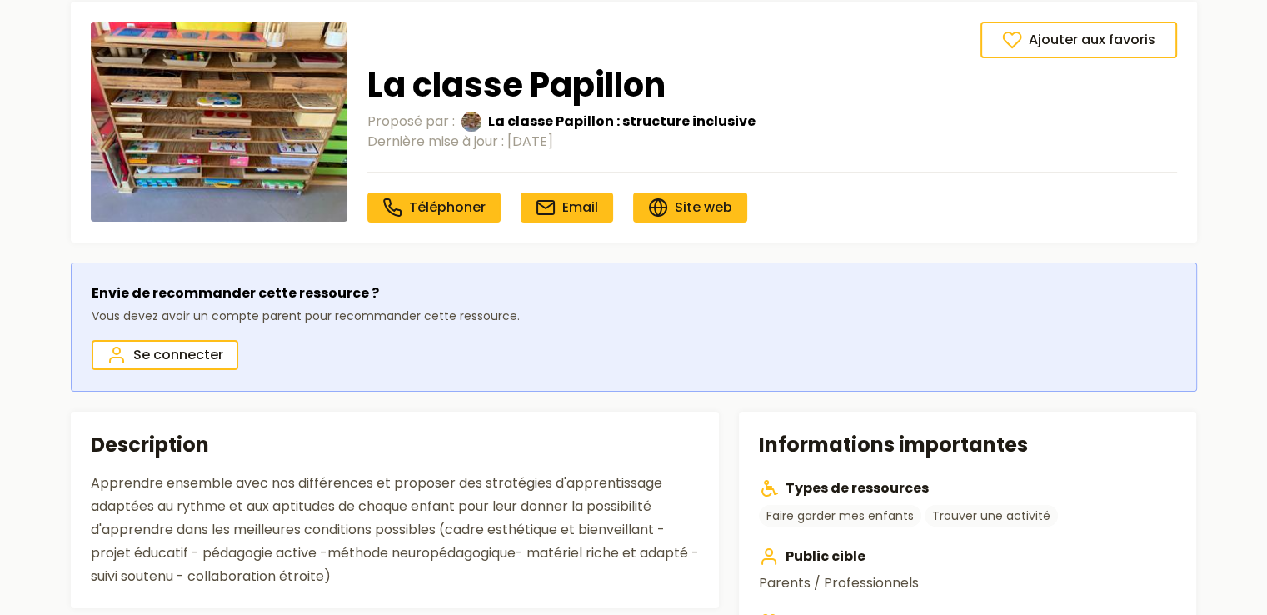
scroll to position [0, 0]
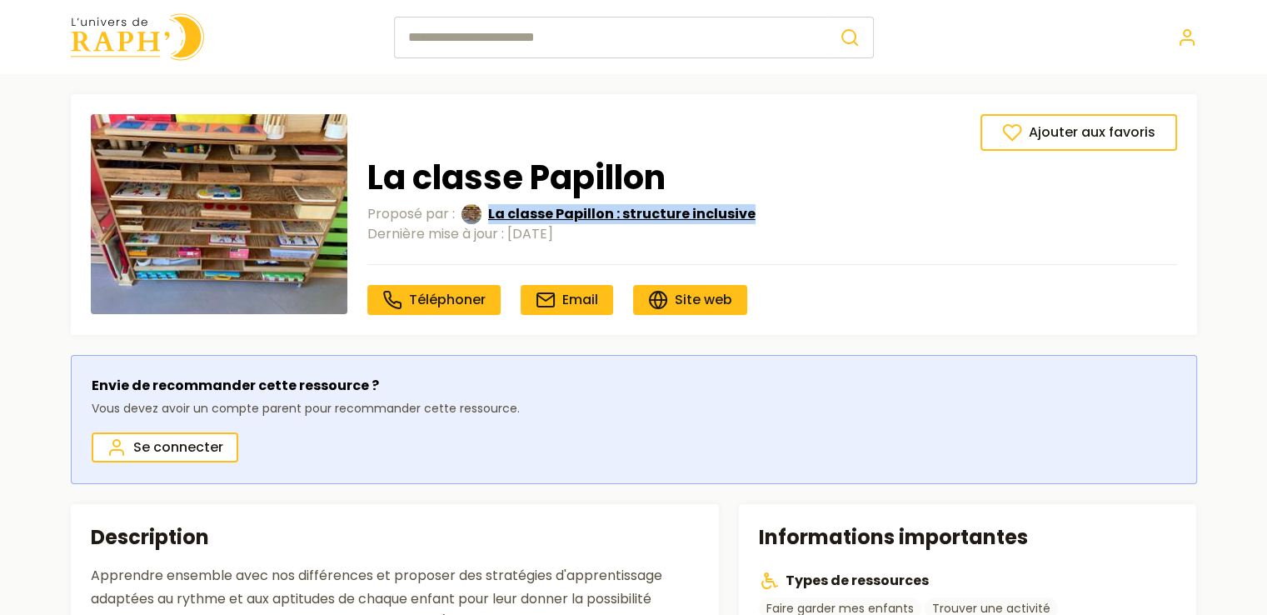
drag, startPoint x: 719, startPoint y: 214, endPoint x: 524, endPoint y: 215, distance: 195.0
click at [483, 221] on div "Proposé par : La classe Papillon : structure inclusive" at bounding box center [772, 214] width 810 height 20
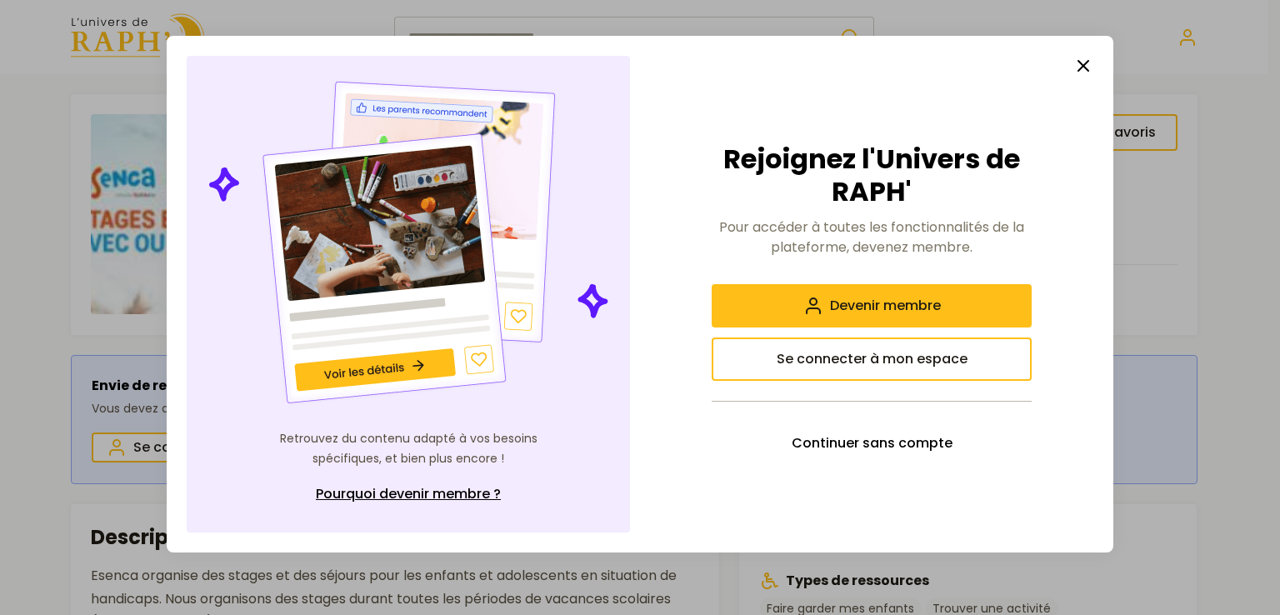
click at [1080, 64] on icon "button" at bounding box center [1083, 66] width 20 height 20
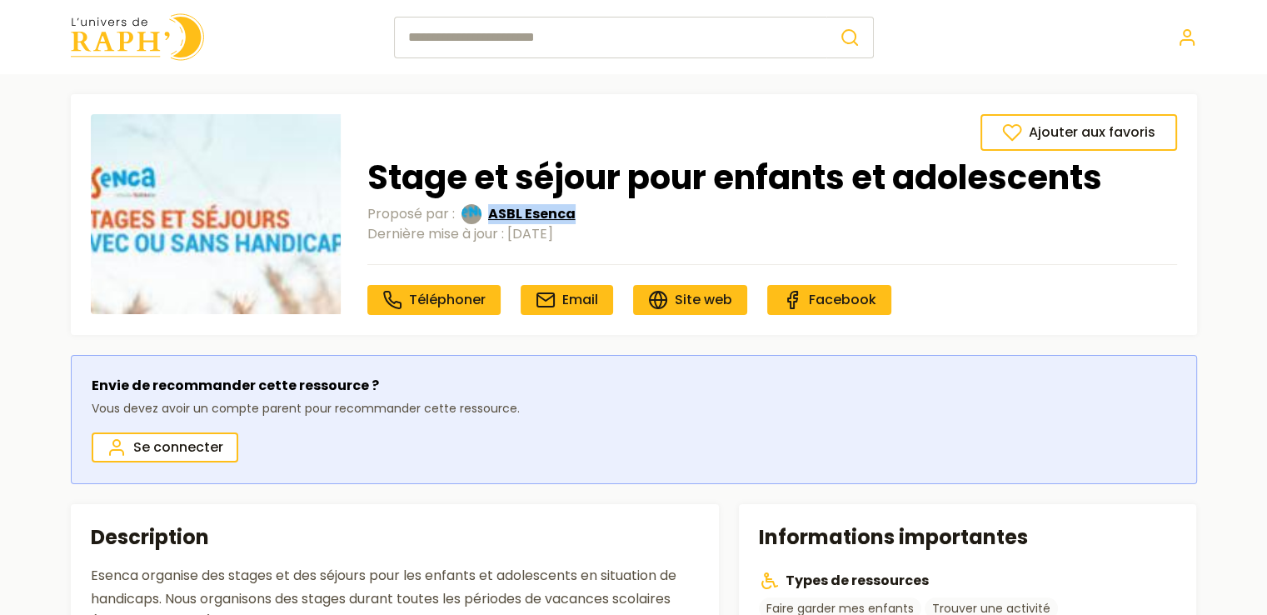
drag, startPoint x: 587, startPoint y: 221, endPoint x: 527, endPoint y: 210, distance: 61.0
click at [480, 207] on div "Proposé par : [PERSON_NAME]" at bounding box center [772, 214] width 810 height 20
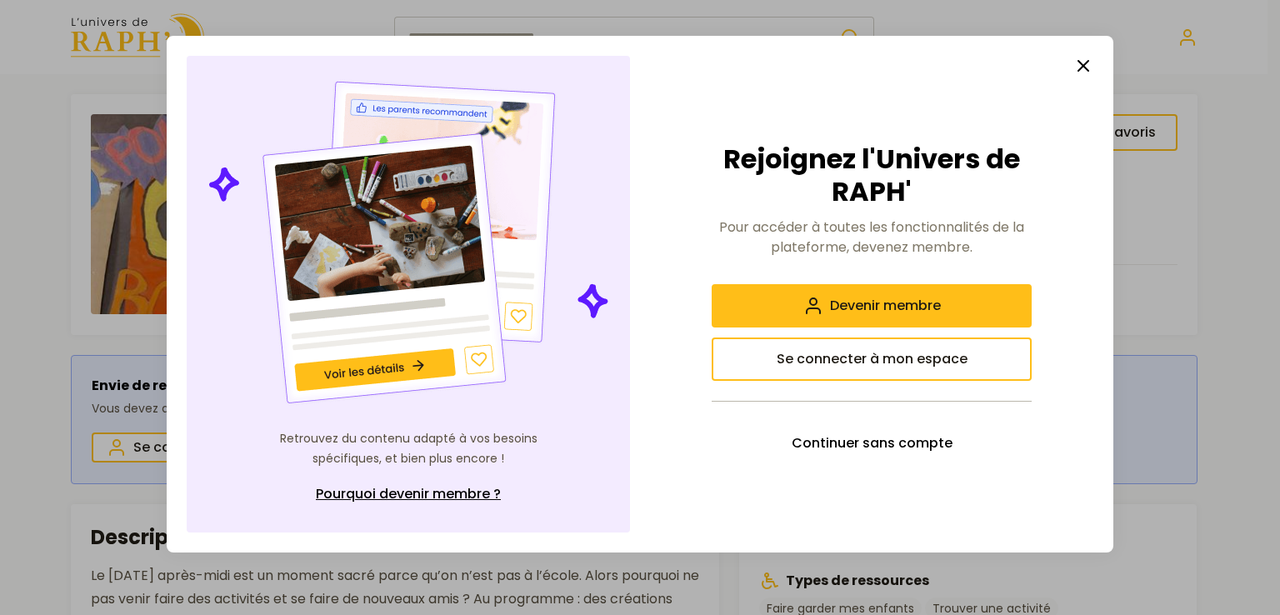
click at [1076, 63] on icon "button" at bounding box center [1083, 66] width 20 height 20
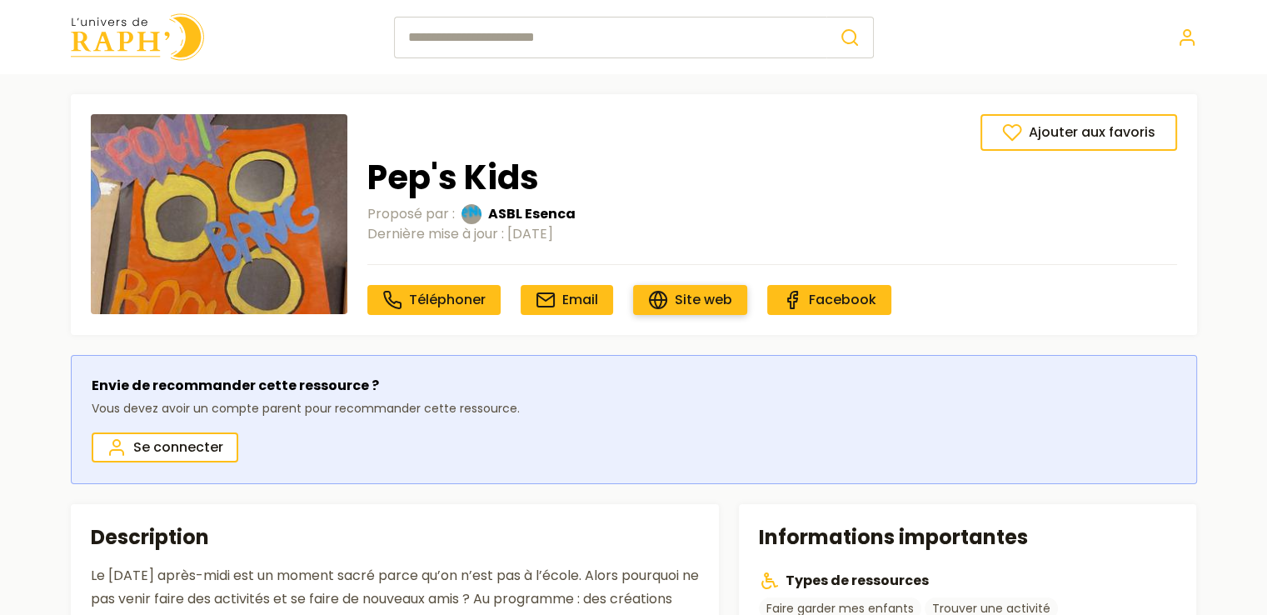
click at [690, 295] on span "Site web" at bounding box center [703, 299] width 57 height 19
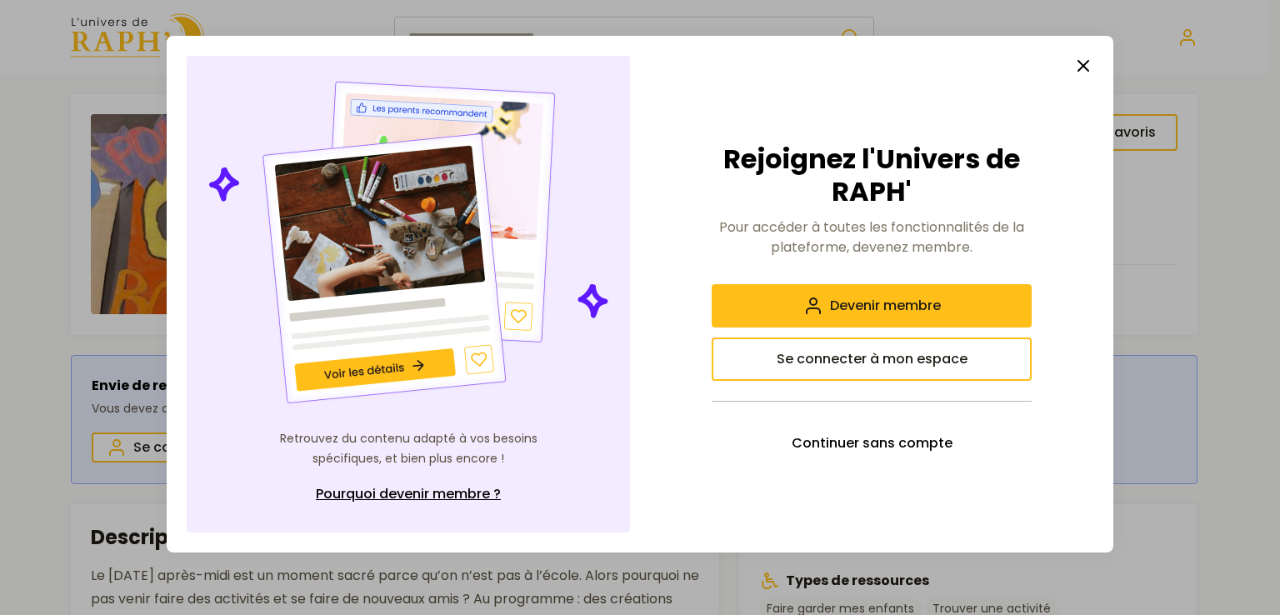
drag, startPoint x: 1090, startPoint y: 64, endPoint x: 1030, endPoint y: 79, distance: 61.8
click at [1090, 67] on icon "button" at bounding box center [1083, 66] width 20 height 20
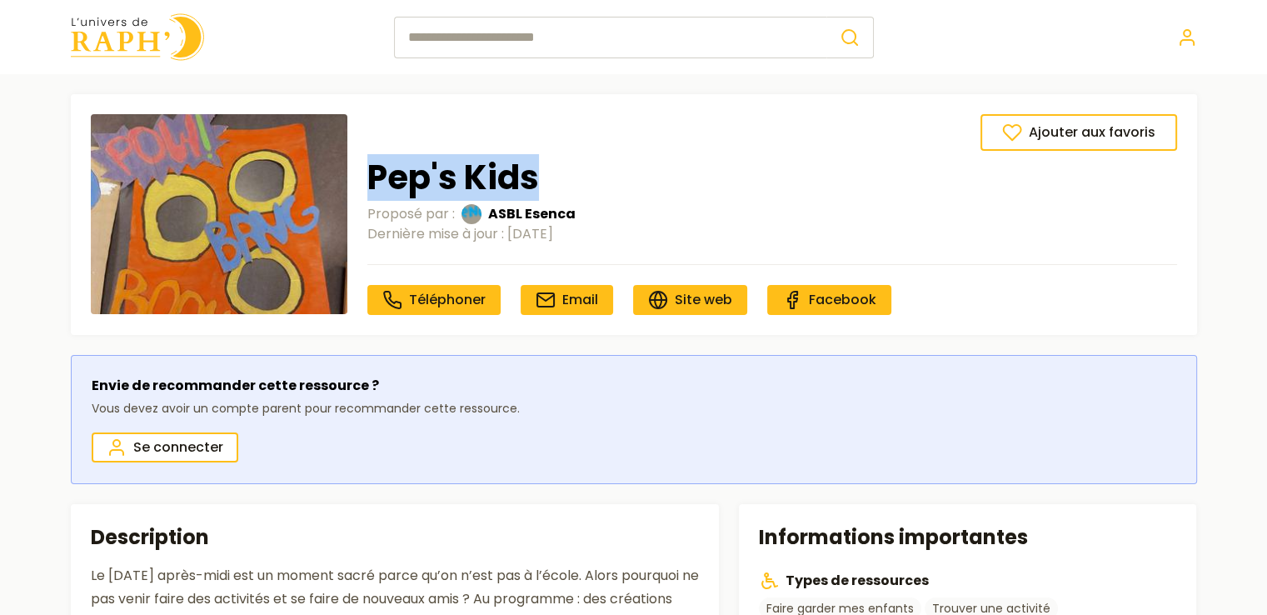
drag, startPoint x: 552, startPoint y: 172, endPoint x: 361, endPoint y: 157, distance: 191.3
click at [361, 157] on div "Ajouter aux favoris Pep's Kids Proposé par : ASBL Esenca Dernière mise à jour :…" at bounding box center [634, 214] width 1086 height 201
